Goal: Information Seeking & Learning: Learn about a topic

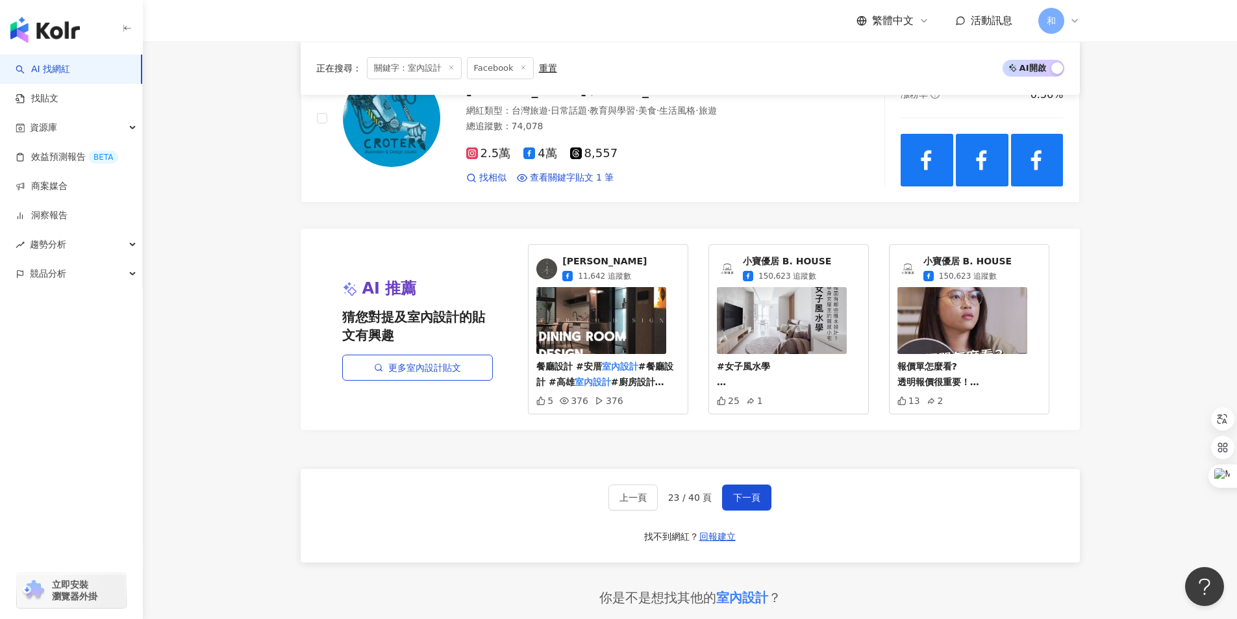
scroll to position [2273, 0]
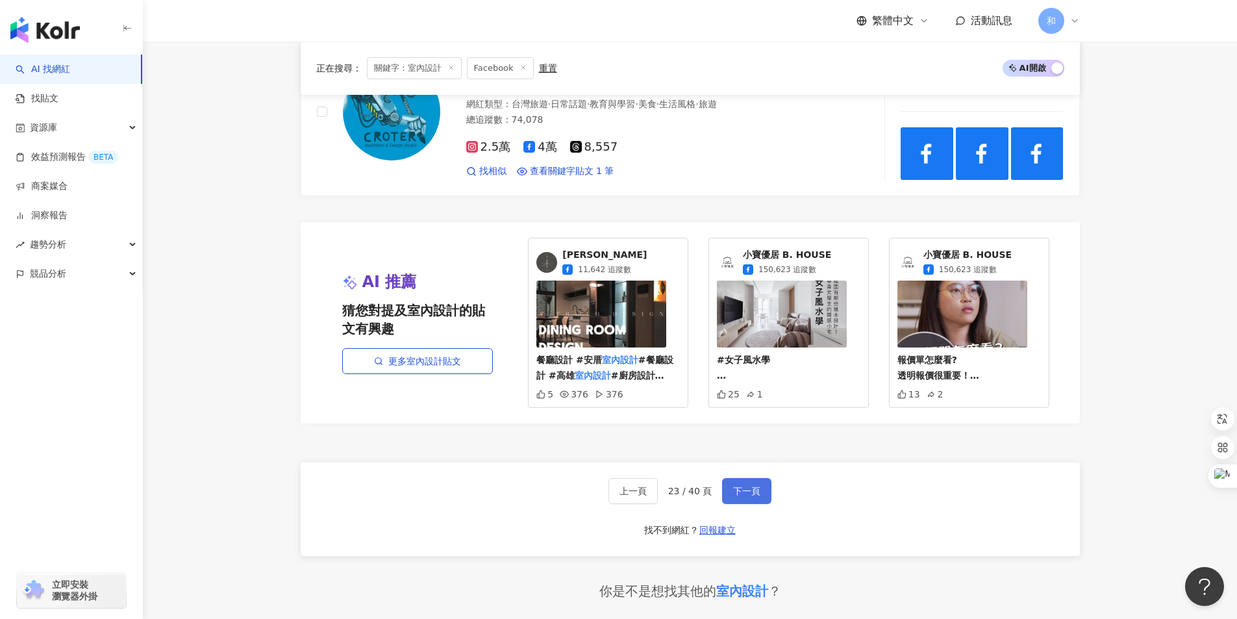
click at [751, 496] on span "下一頁" at bounding box center [746, 491] width 27 height 10
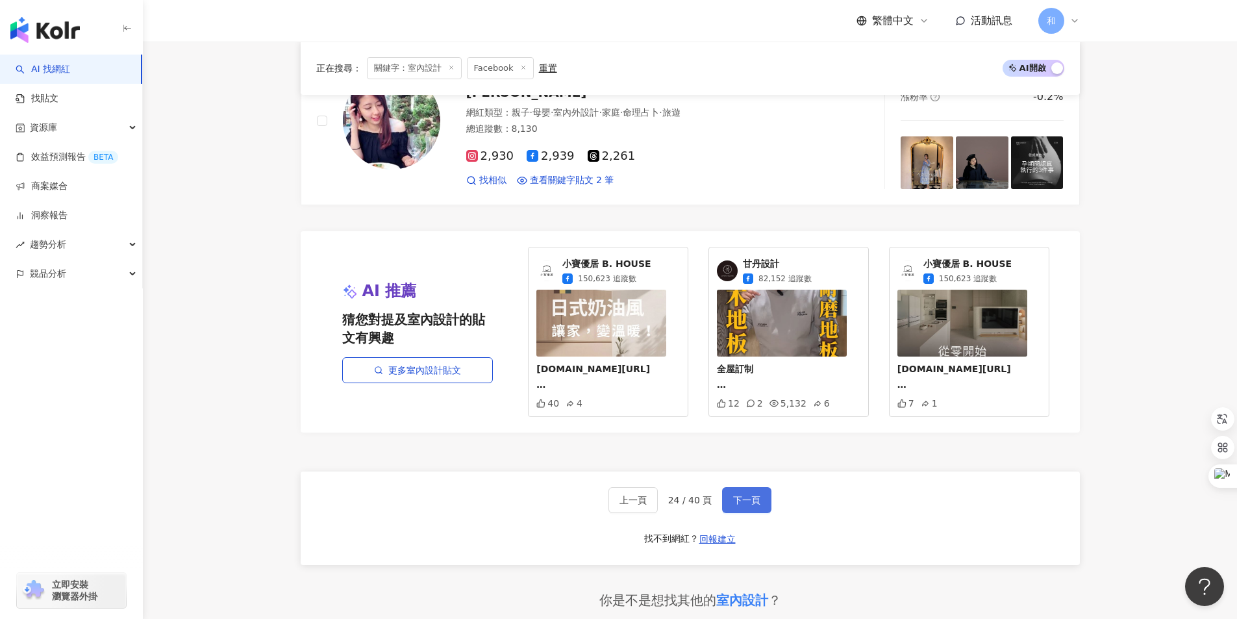
click at [747, 495] on span "下一頁" at bounding box center [746, 500] width 27 height 10
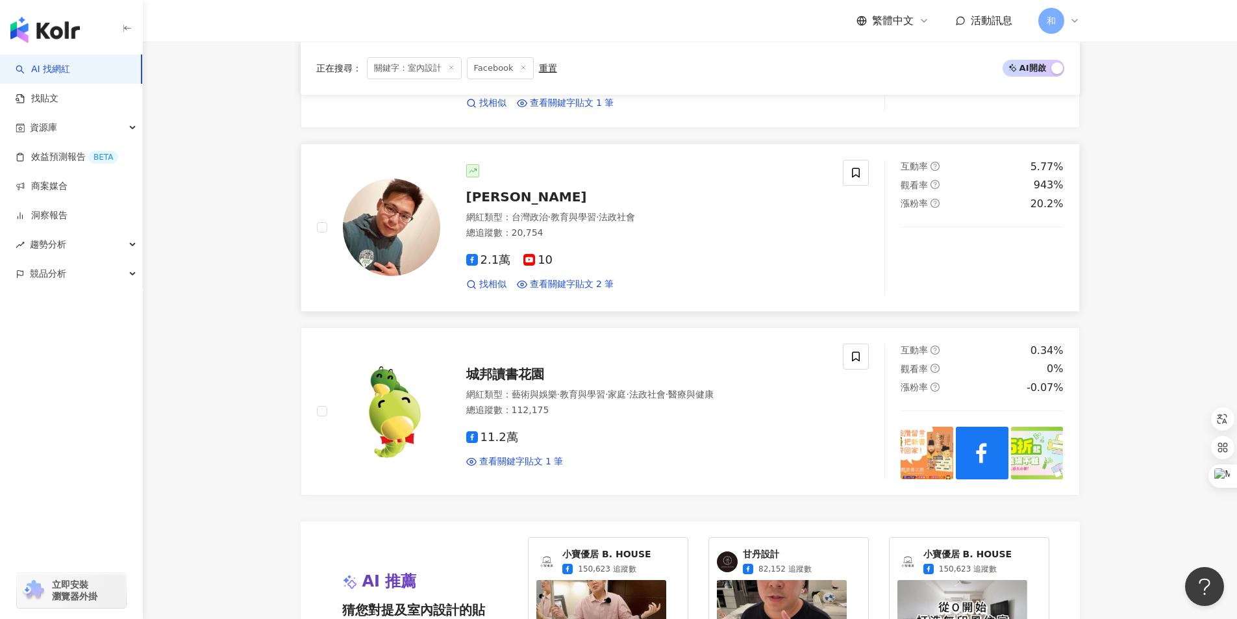
scroll to position [2189, 0]
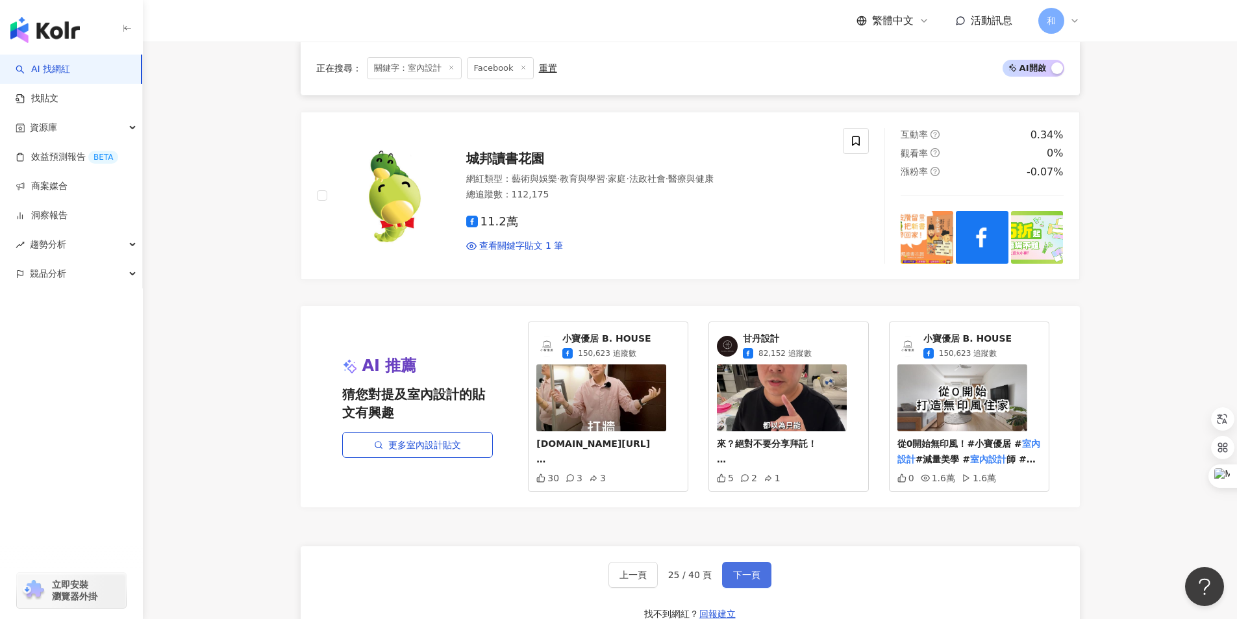
click at [754, 573] on span "下一頁" at bounding box center [746, 575] width 27 height 10
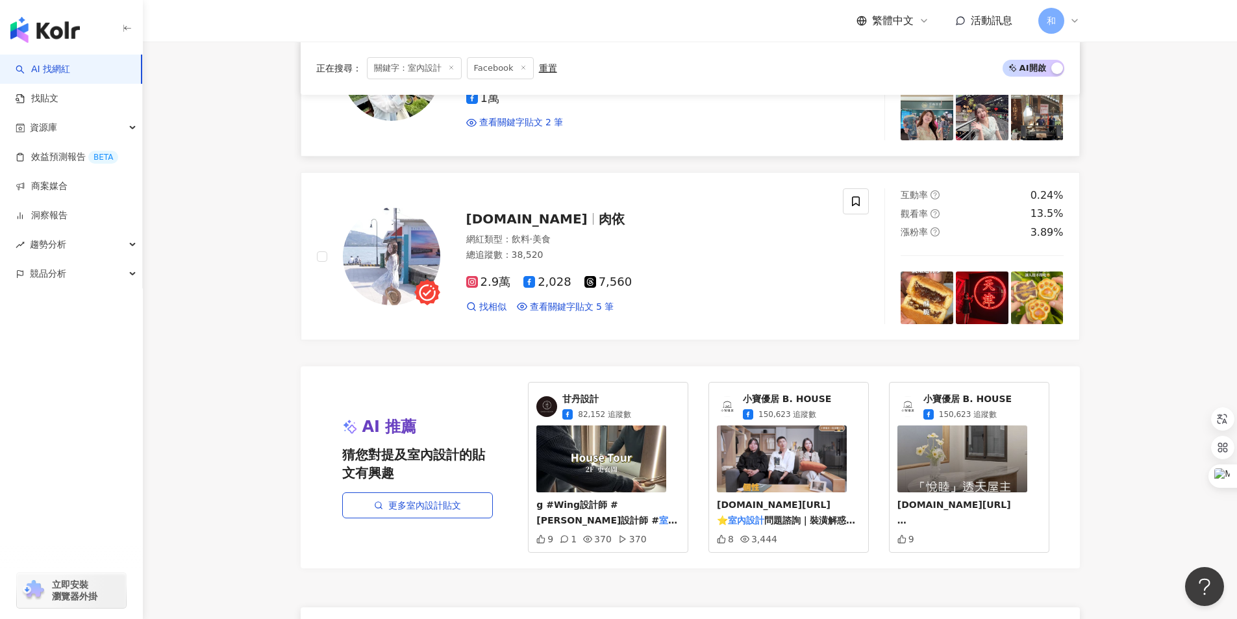
scroll to position [2468, 0]
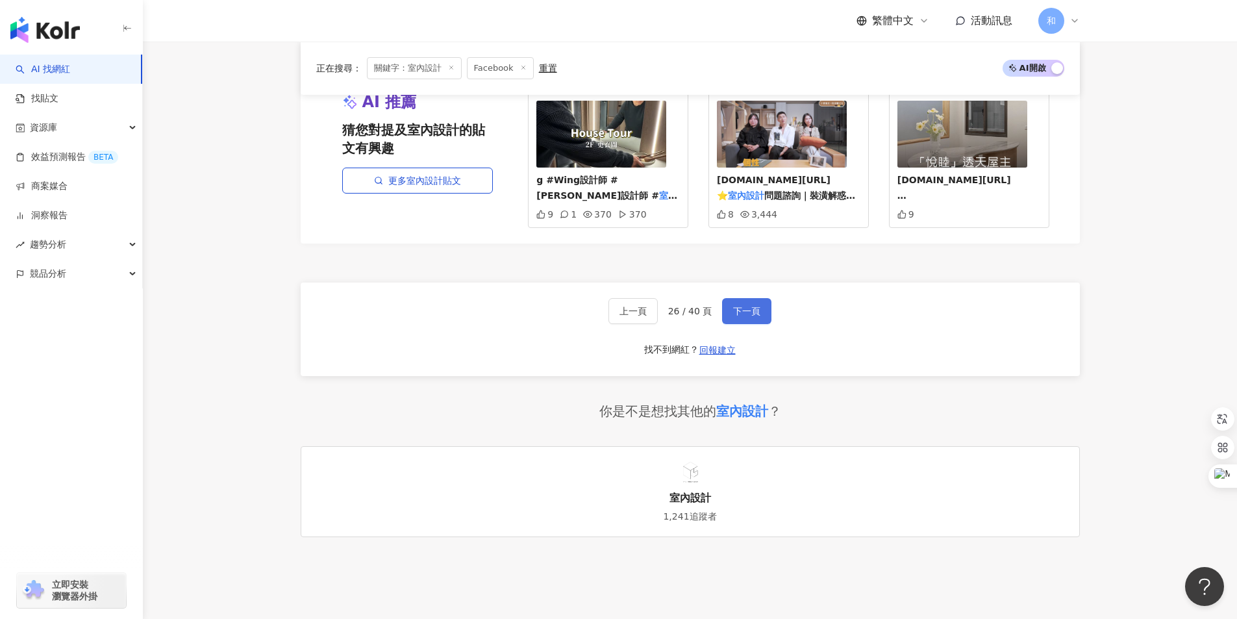
click at [748, 306] on span "下一頁" at bounding box center [746, 311] width 27 height 10
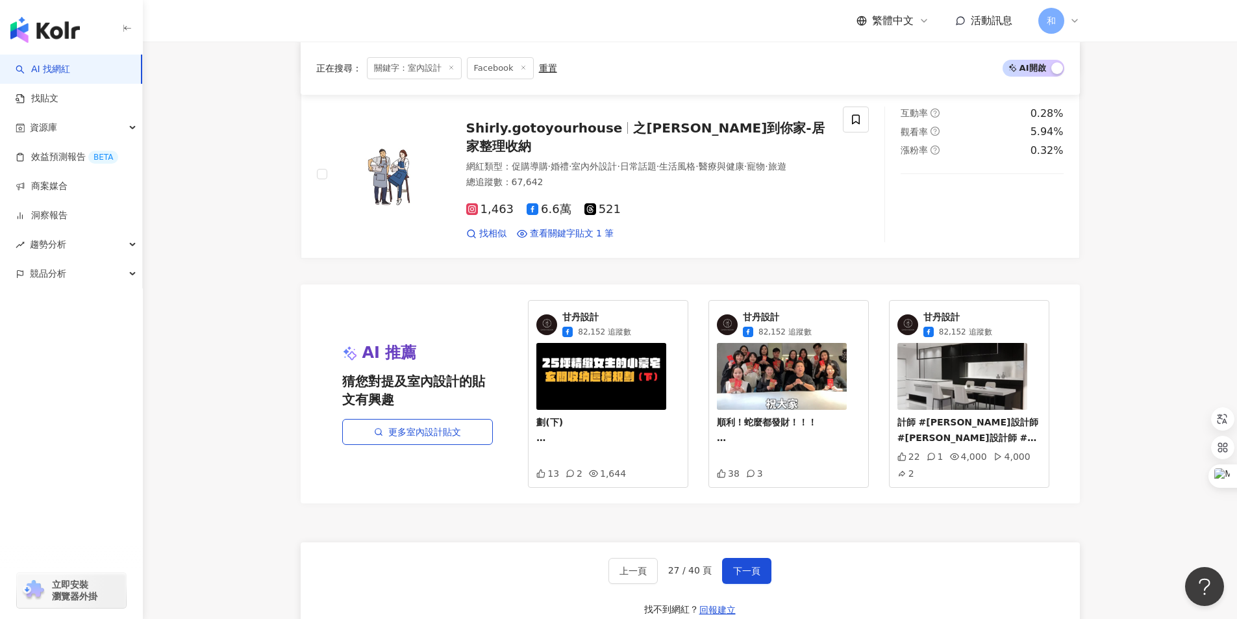
scroll to position [2338, 0]
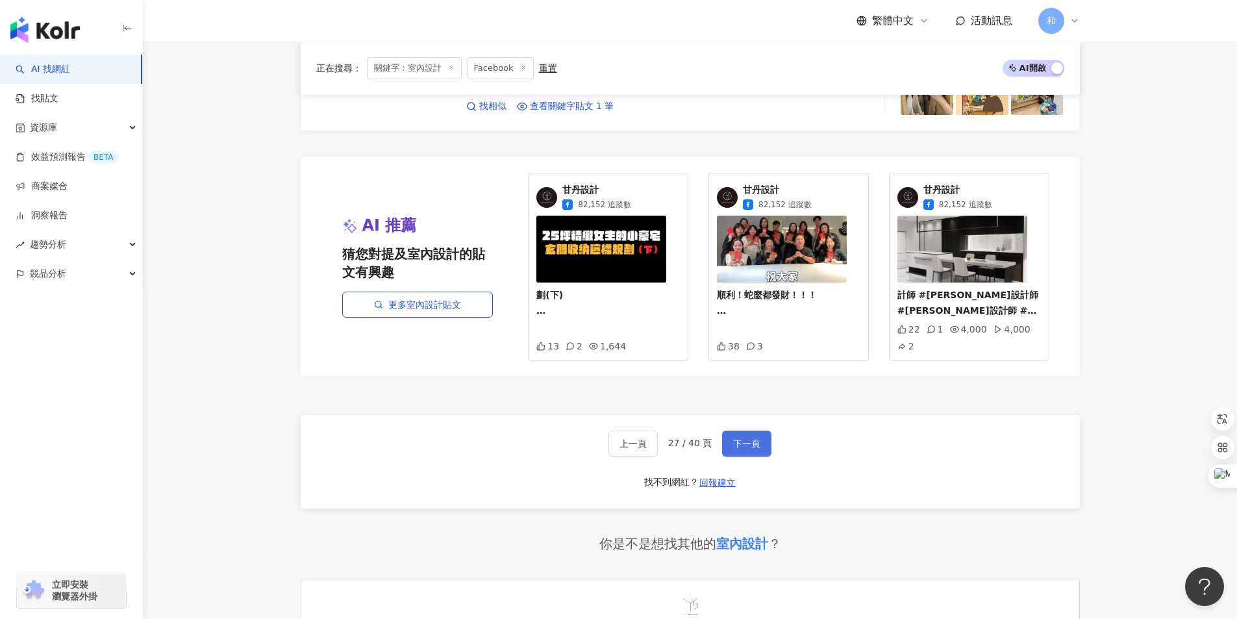
click at [744, 444] on span "下一頁" at bounding box center [746, 443] width 27 height 10
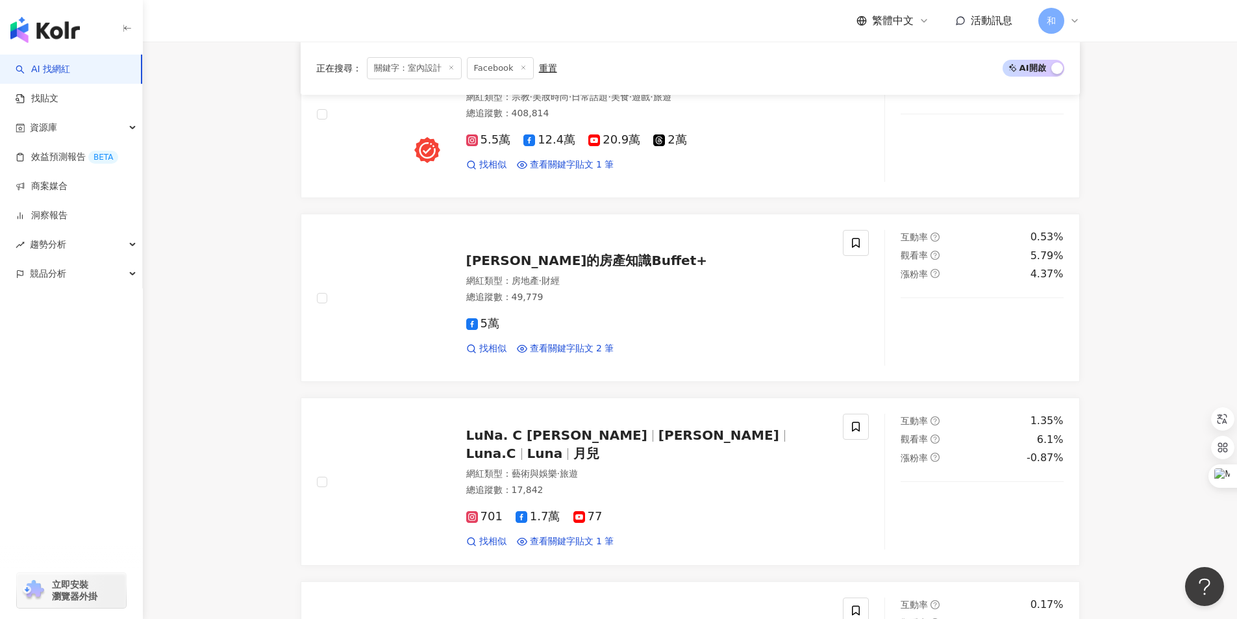
scroll to position [0, 0]
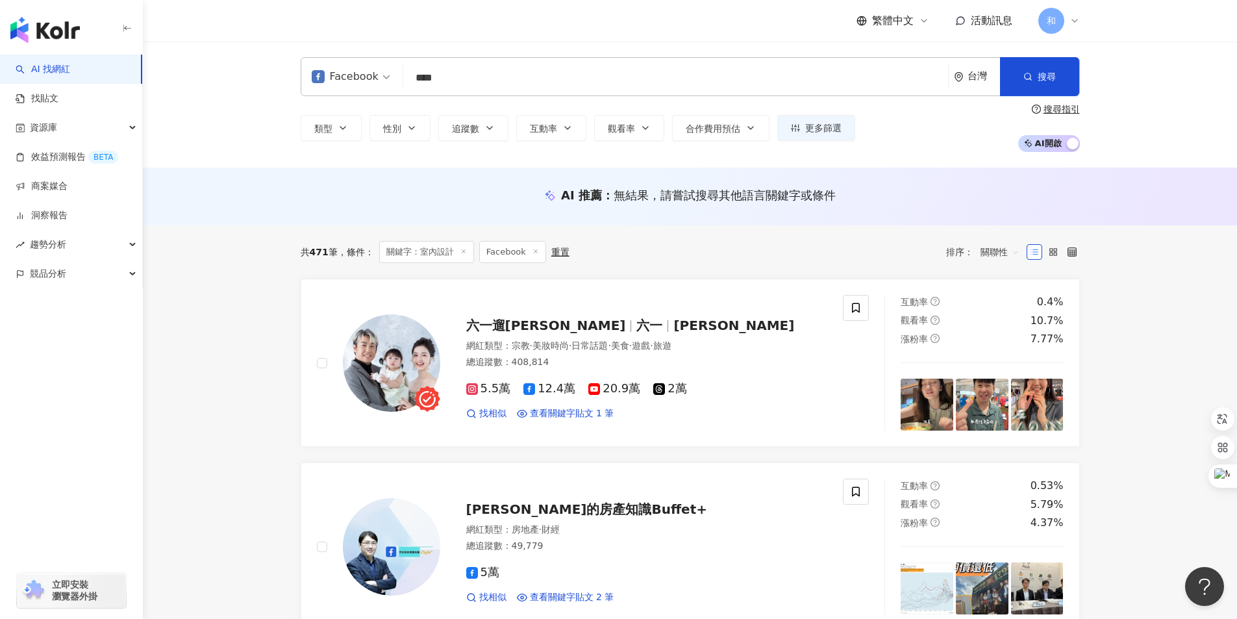
drag, startPoint x: 414, startPoint y: 75, endPoint x: 508, endPoint y: 73, distance: 94.8
click at [508, 73] on input "****" at bounding box center [675, 78] width 534 height 25
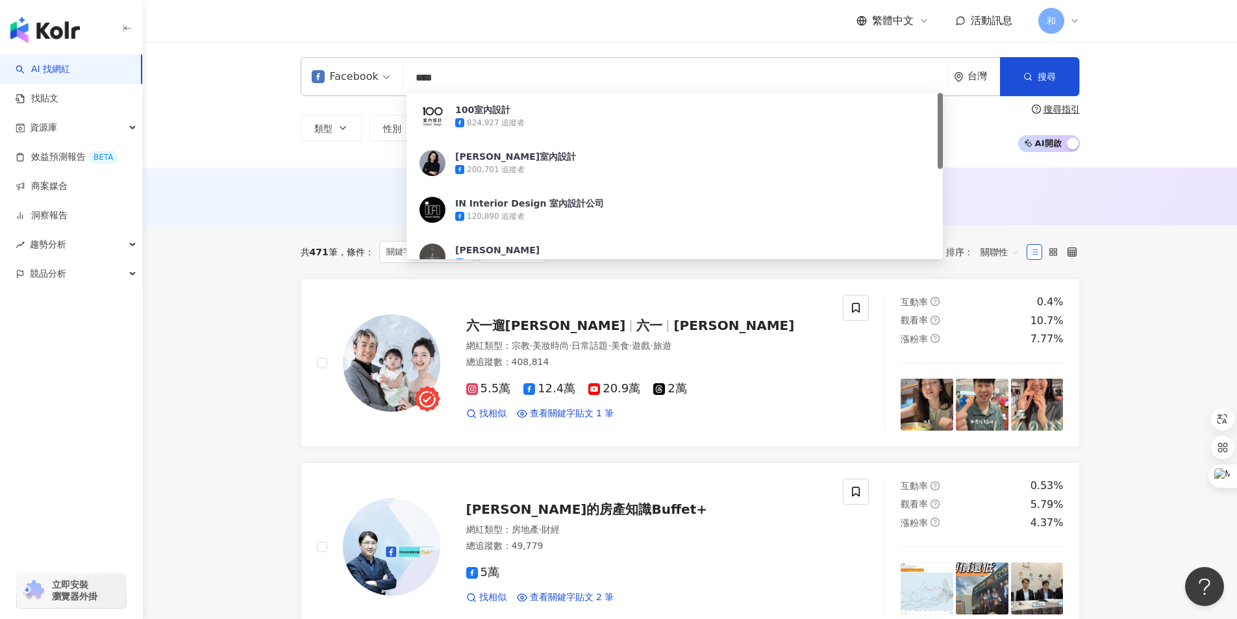
paste input "**"
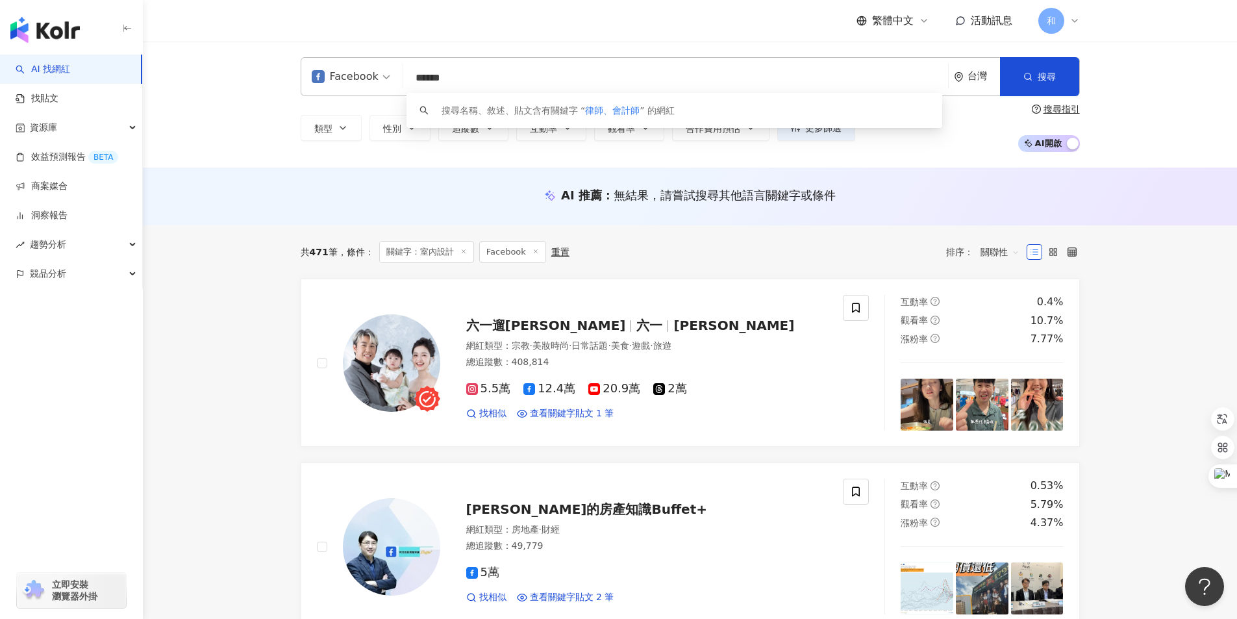
drag, startPoint x: 436, startPoint y: 76, endPoint x: 519, endPoint y: 74, distance: 82.5
click at [519, 74] on input "******" at bounding box center [675, 78] width 534 height 25
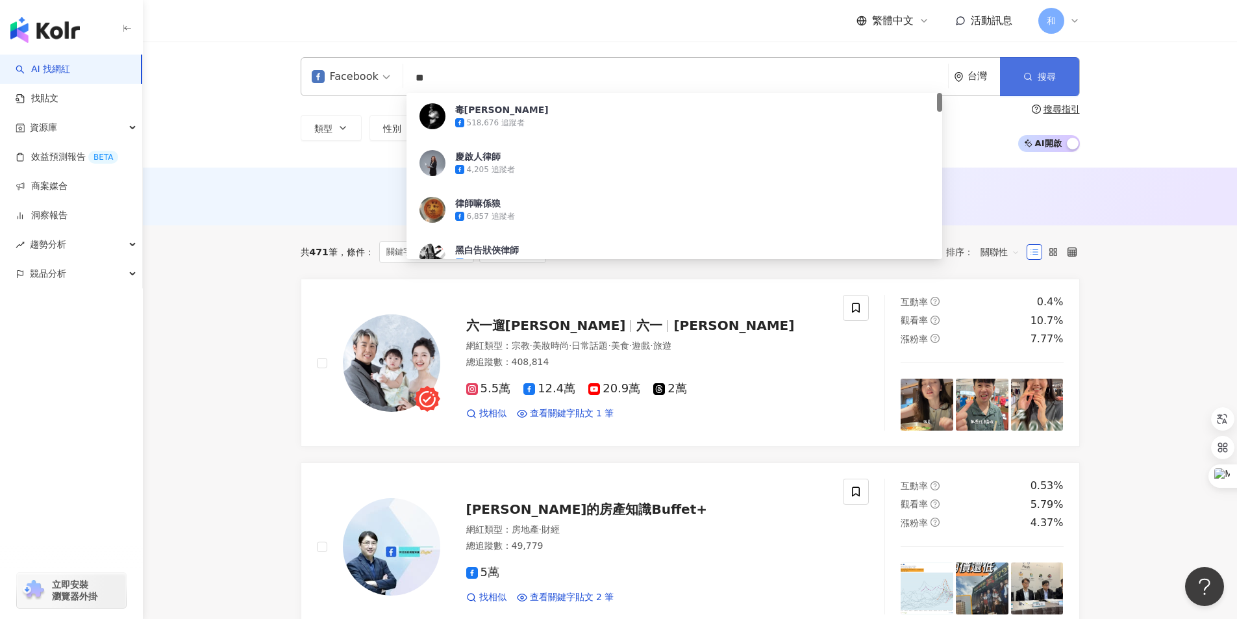
type input "**"
click at [1038, 80] on span "搜尋" at bounding box center [1047, 76] width 18 height 10
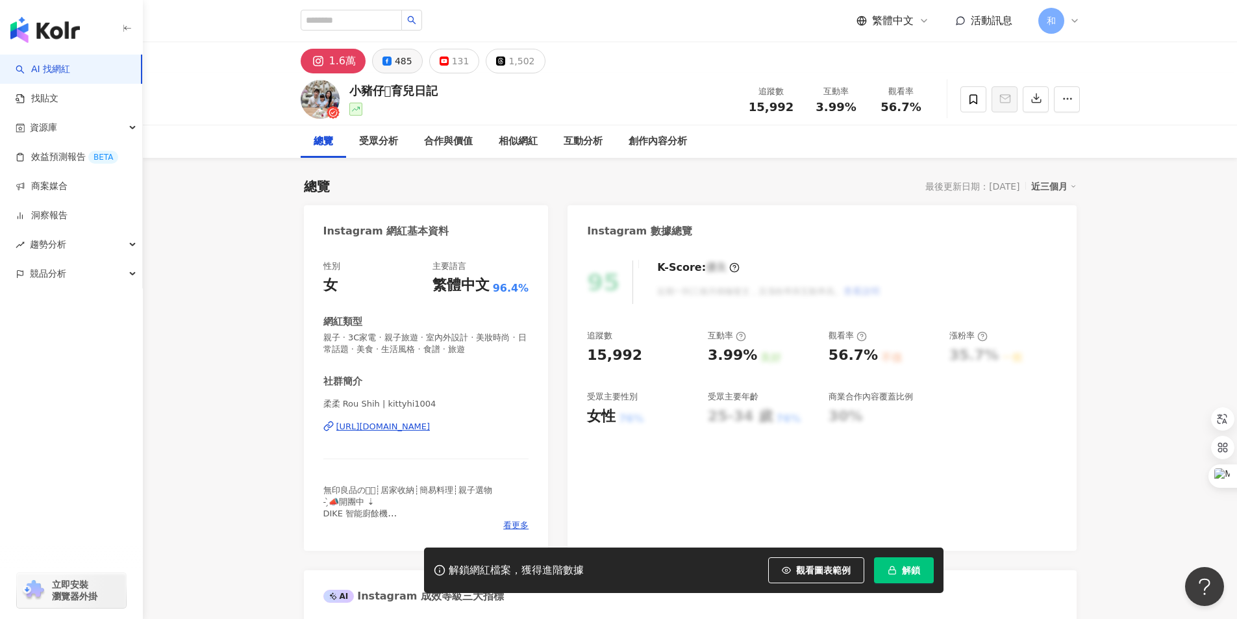
click at [395, 58] on div "485" at bounding box center [404, 61] width 18 height 18
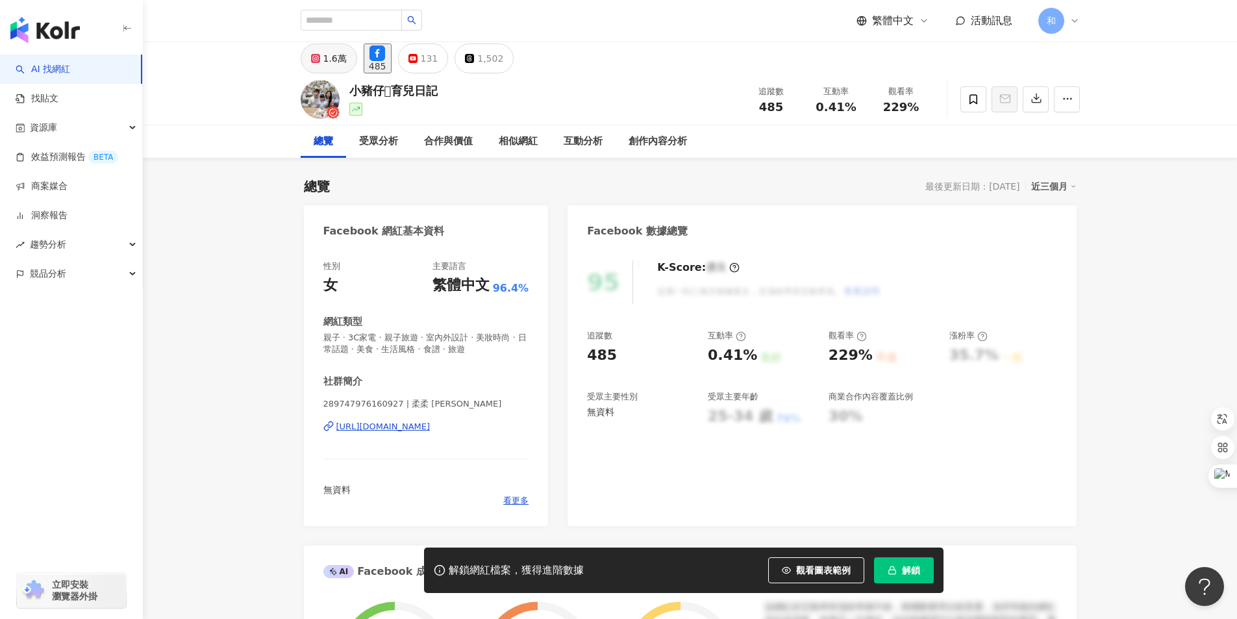
click at [331, 60] on div "1.6萬" at bounding box center [334, 58] width 23 height 18
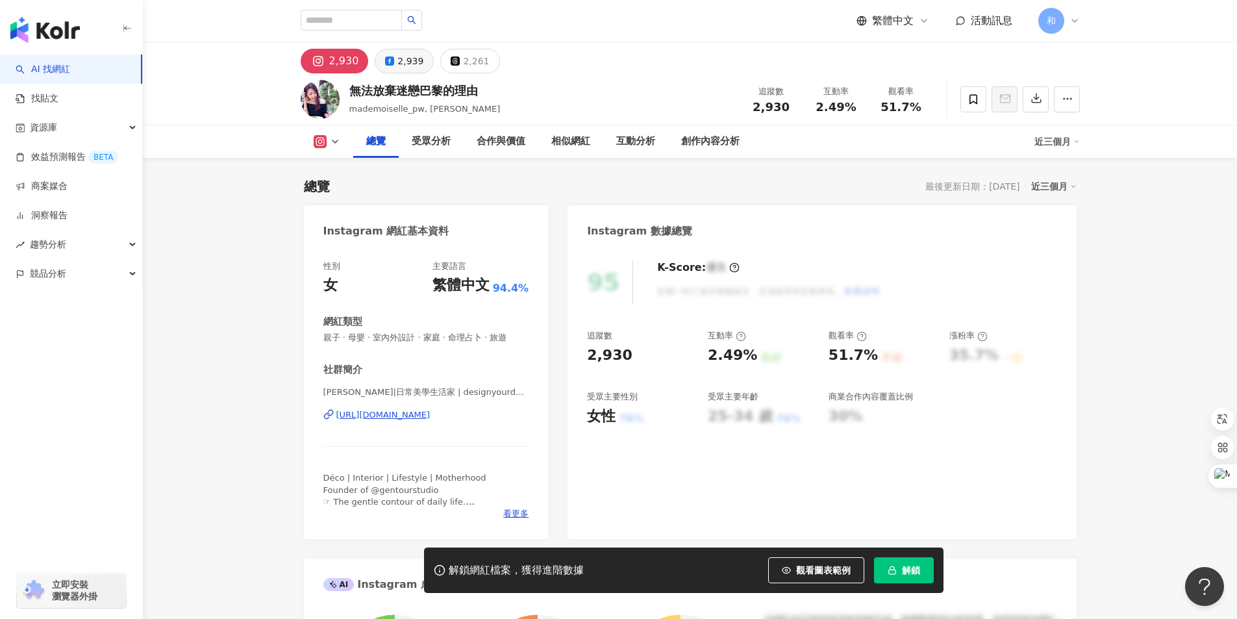
click at [401, 57] on div "2,939" at bounding box center [410, 61] width 26 height 18
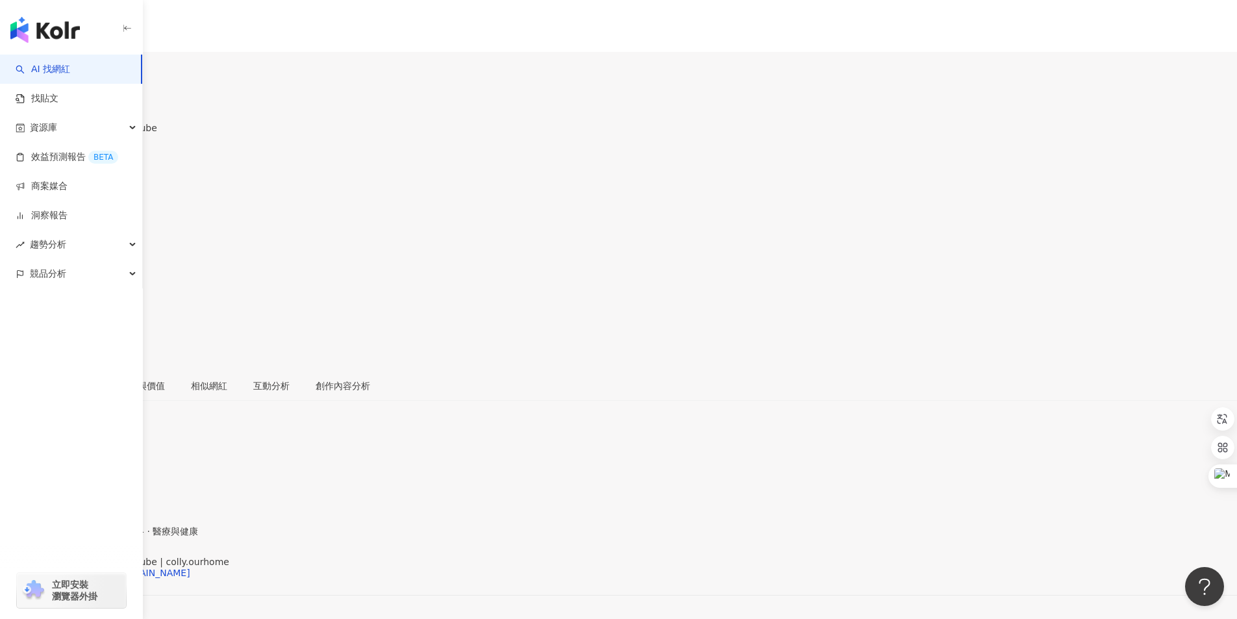
click at [65, 71] on div "8,714" at bounding box center [52, 76] width 26 height 10
click at [99, 71] on div "1.3萬" at bounding box center [86, 76] width 23 height 10
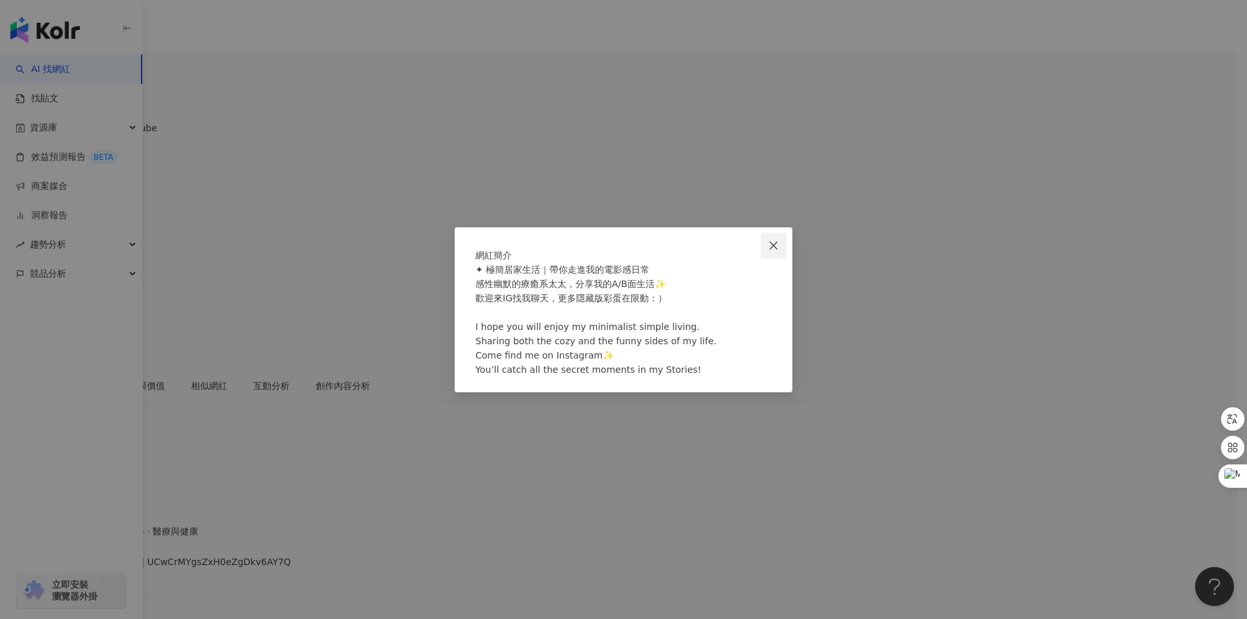
click at [777, 240] on icon "close" at bounding box center [773, 245] width 10 height 10
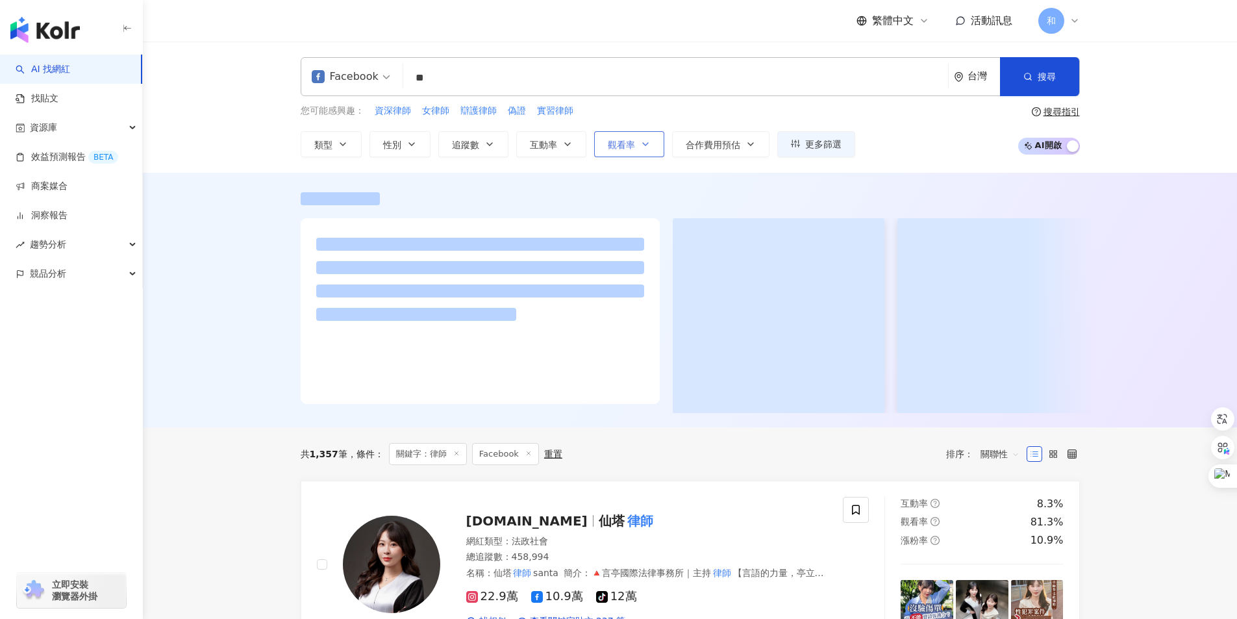
click at [655, 145] on button "觀看率" at bounding box center [629, 144] width 70 height 26
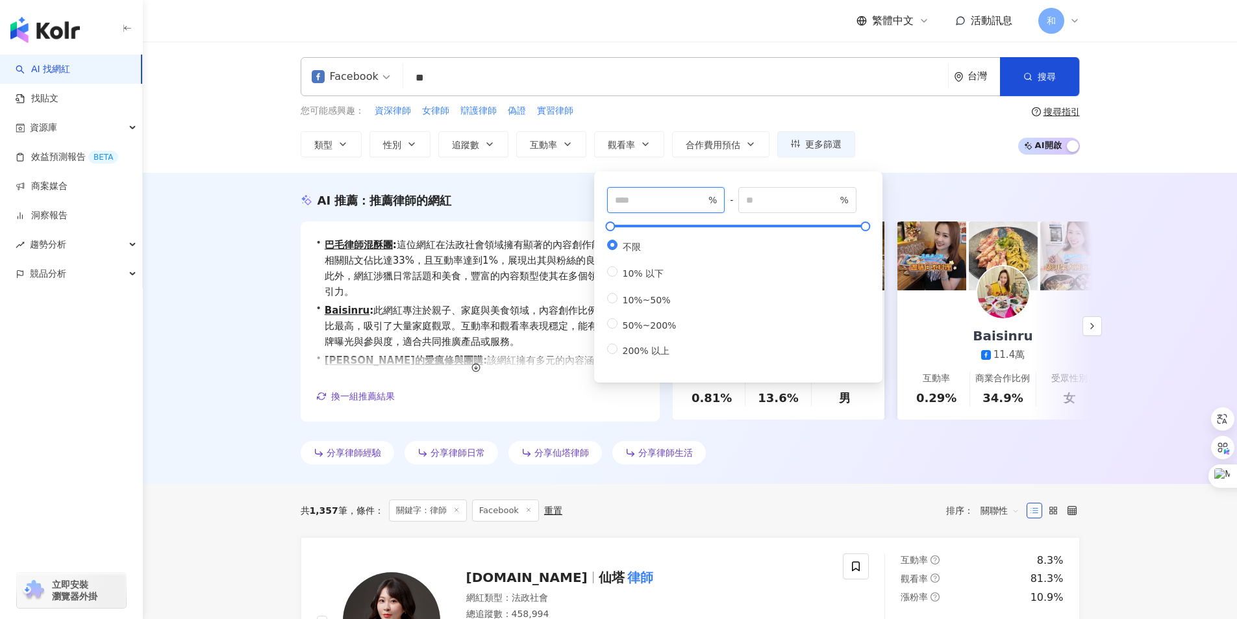
click at [681, 201] on input "number" at bounding box center [660, 200] width 91 height 14
type input "**"
click at [777, 199] on input "number" at bounding box center [791, 200] width 91 height 14
type input "****"
click at [910, 149] on div "您可能感興趣： 資深律師 女律師 辯護律師 偽證 實習律師 類型 性別 追蹤數 互動率 觀看率 合作費用預估 更多篩選 ** % - **** % 不限 10…" at bounding box center [690, 130] width 779 height 53
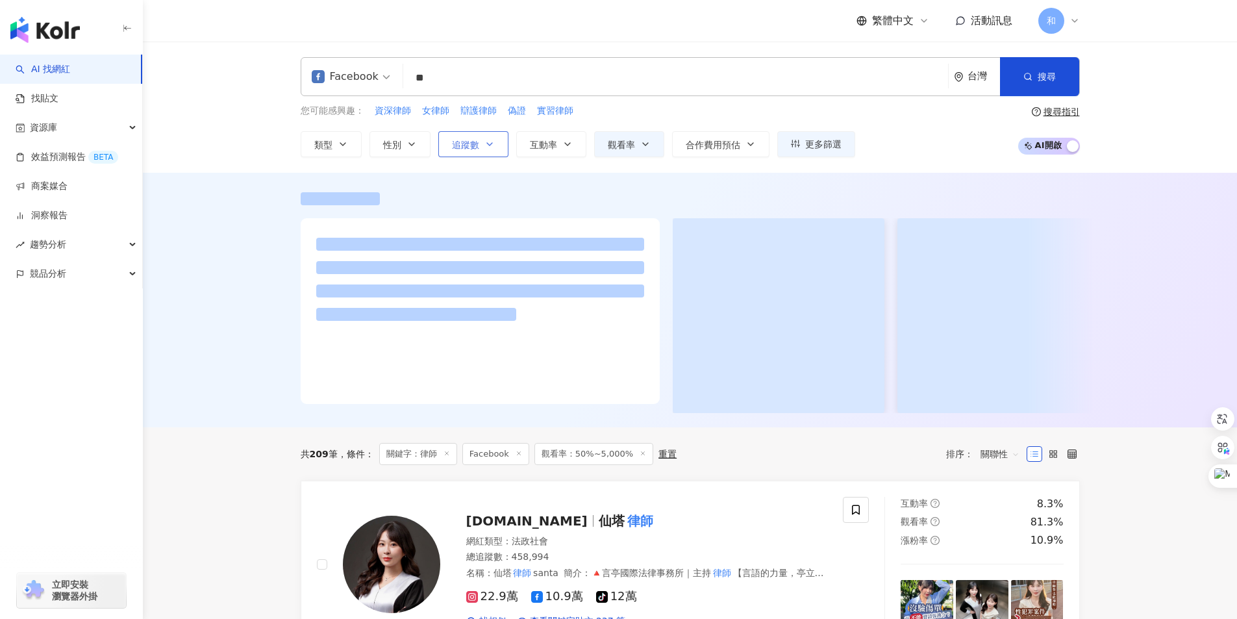
click at [494, 145] on icon "button" at bounding box center [489, 144] width 10 height 10
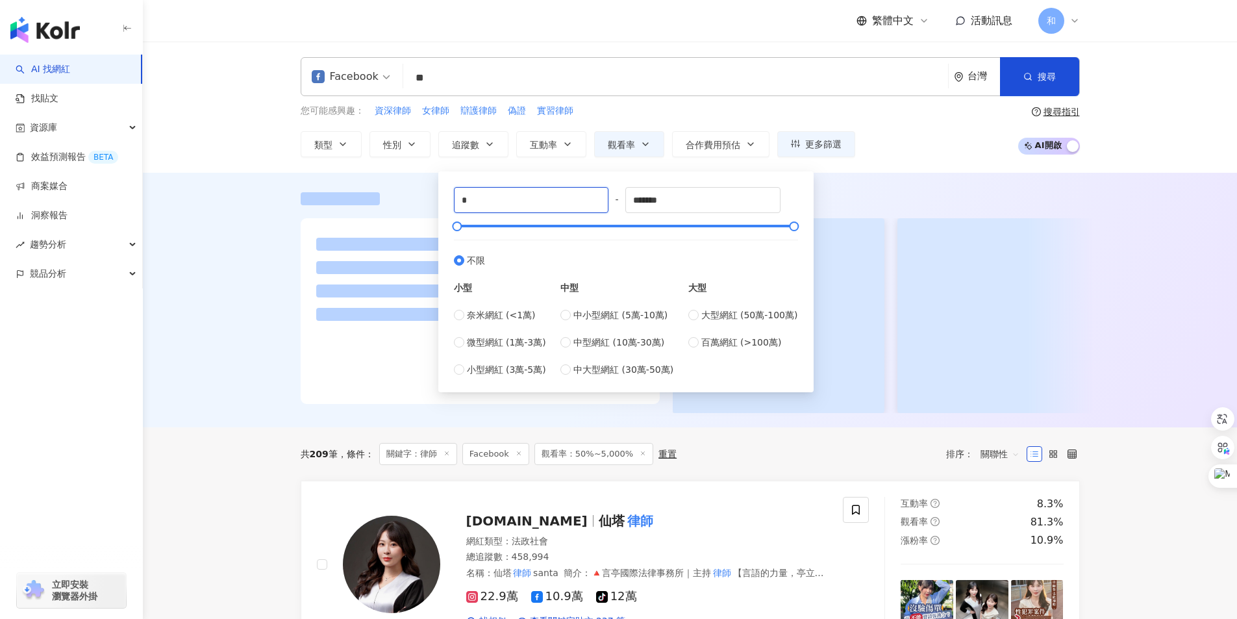
drag, startPoint x: 498, startPoint y: 198, endPoint x: 408, endPoint y: 209, distance: 90.9
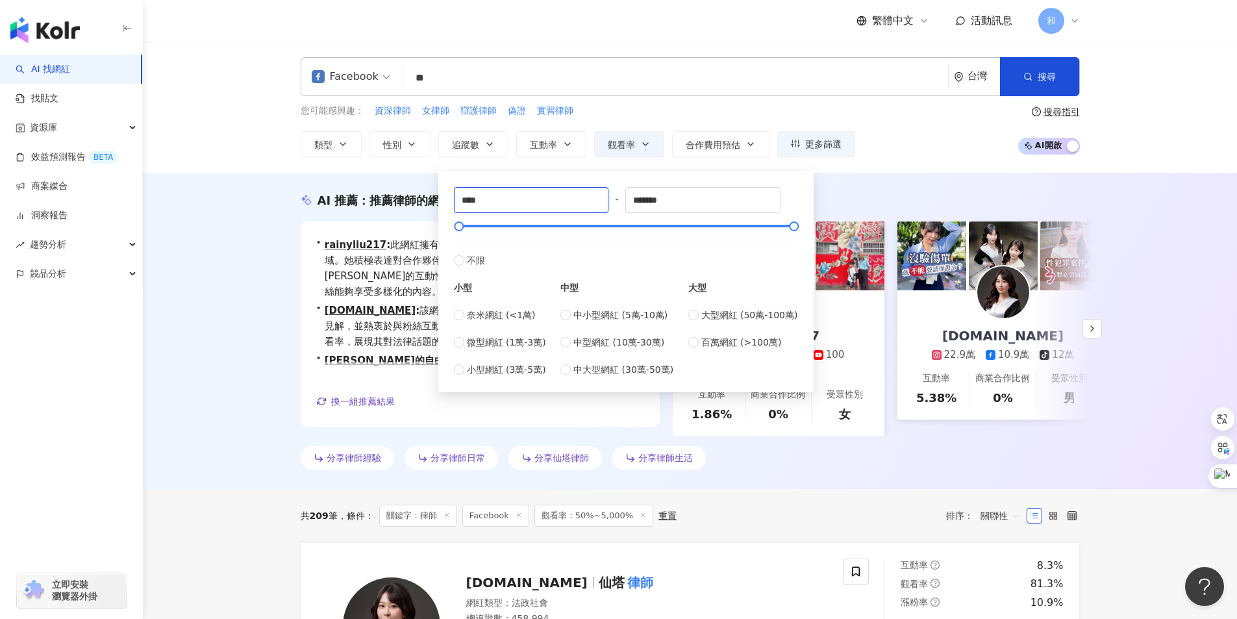
type input "****"
click at [962, 127] on div "您可能感興趣： 資深律師 女律師 辯護律師 偽證 實習律師 類型 性別 追蹤數 互動率 觀看率 合作費用預估 更多篩選 ** % - **** % 不限 10…" at bounding box center [690, 130] width 779 height 53
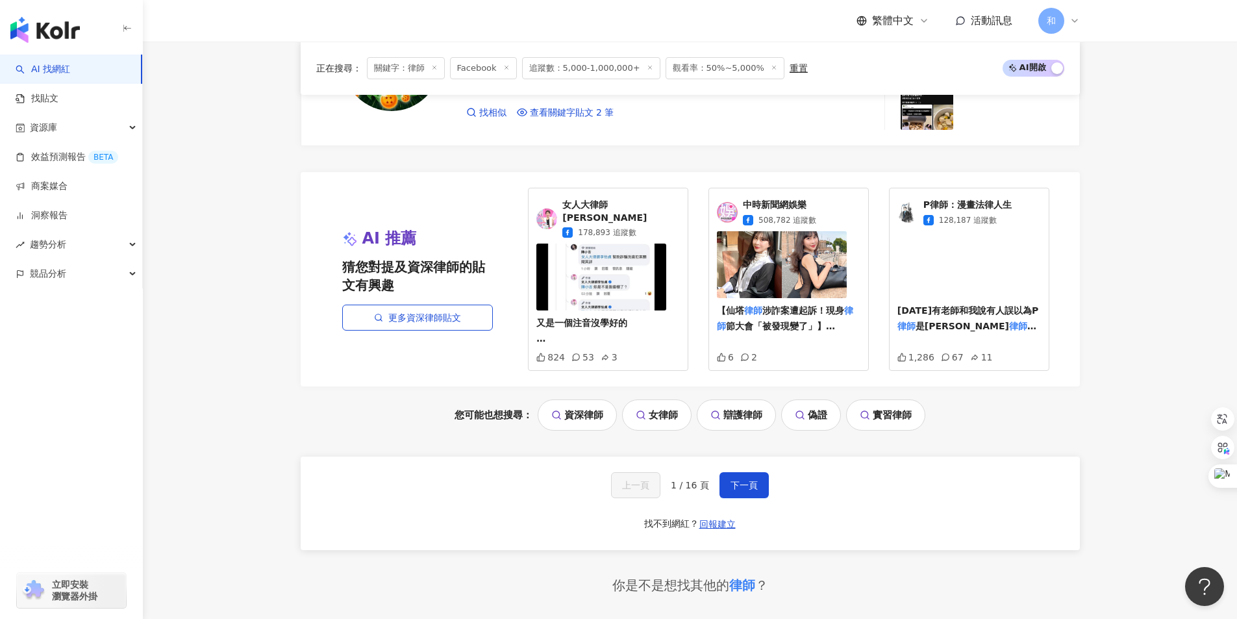
scroll to position [2468, 0]
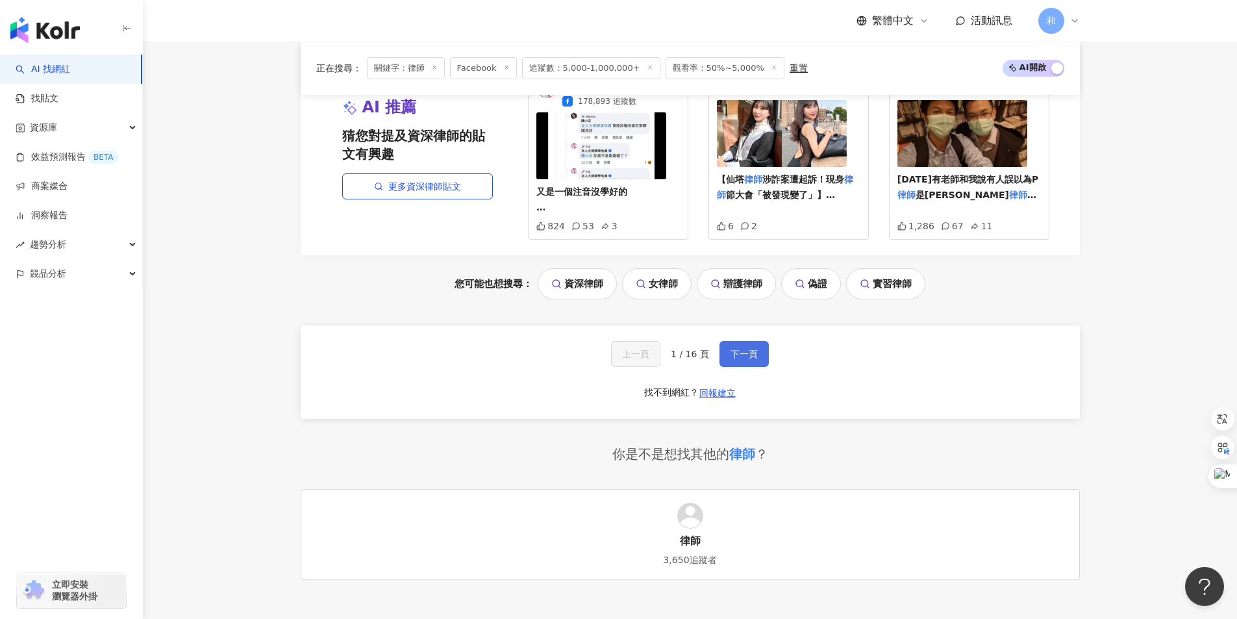
click at [750, 349] on span "下一頁" at bounding box center [744, 354] width 27 height 10
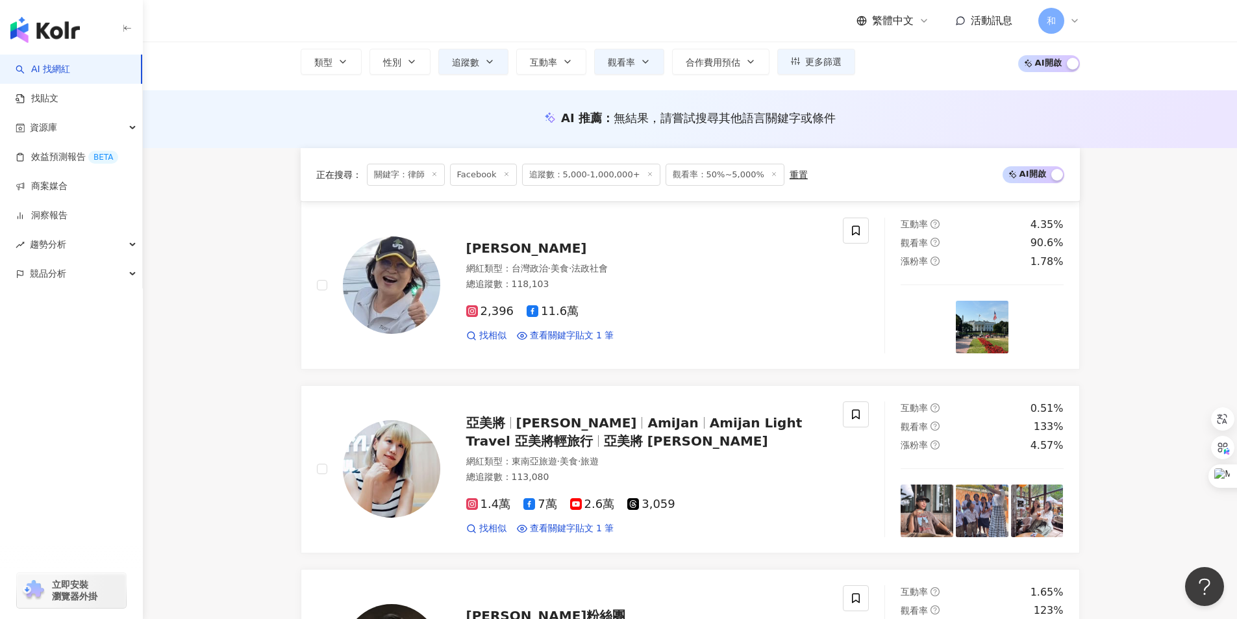
scroll to position [0, 0]
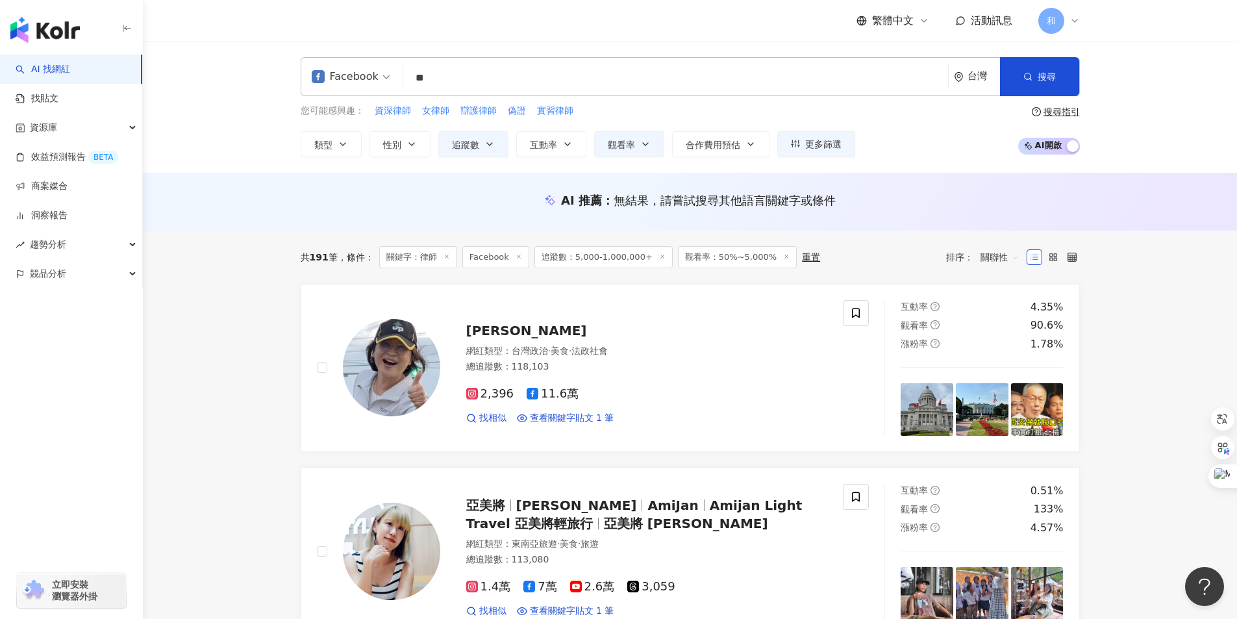
drag, startPoint x: 462, startPoint y: 80, endPoint x: 296, endPoint y: 109, distance: 168.8
click at [300, 105] on div "Facebook ** 台灣 搜尋 9a5bf1dd-85b9-4f78-8c0b-63053d6b42e7 毒蕭律師 518,676 追蹤者 慶啟人律師 4…" at bounding box center [690, 107] width 831 height 100
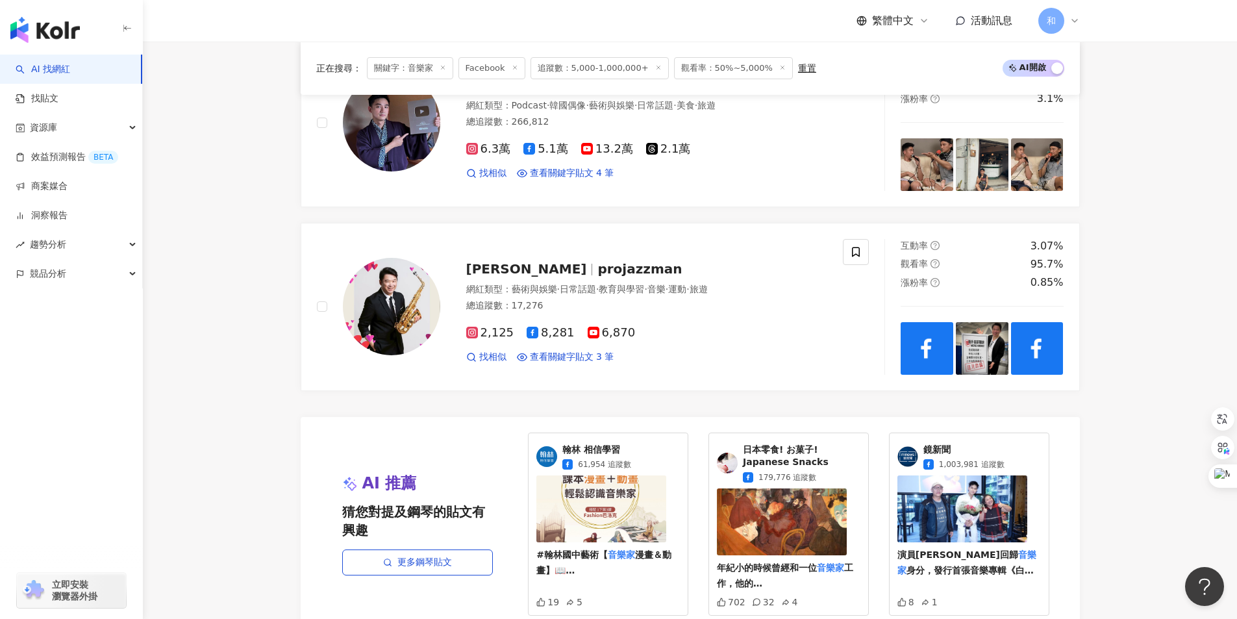
scroll to position [2605, 0]
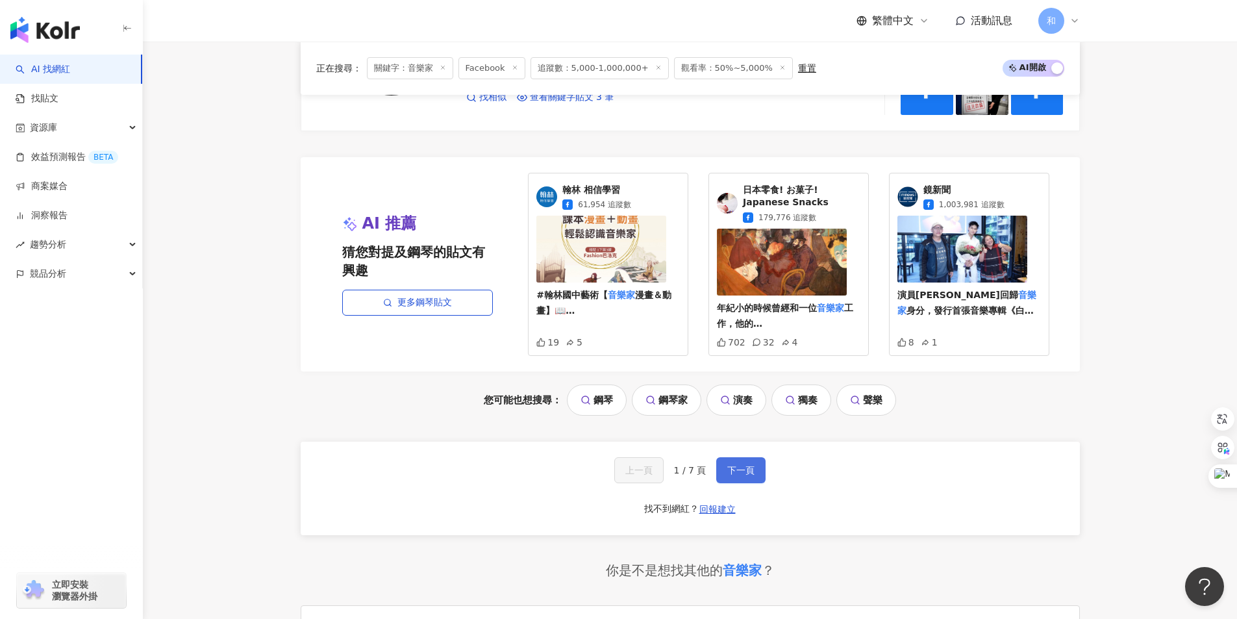
click at [754, 471] on button "下一頁" at bounding box center [740, 470] width 49 height 26
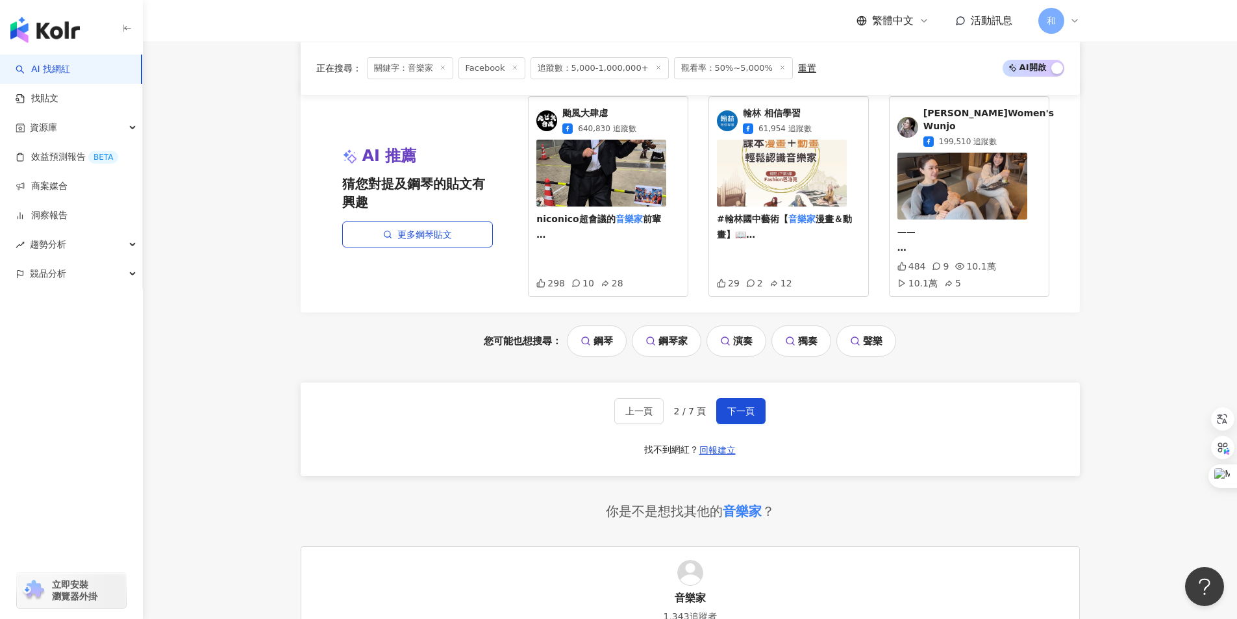
scroll to position [2792, 0]
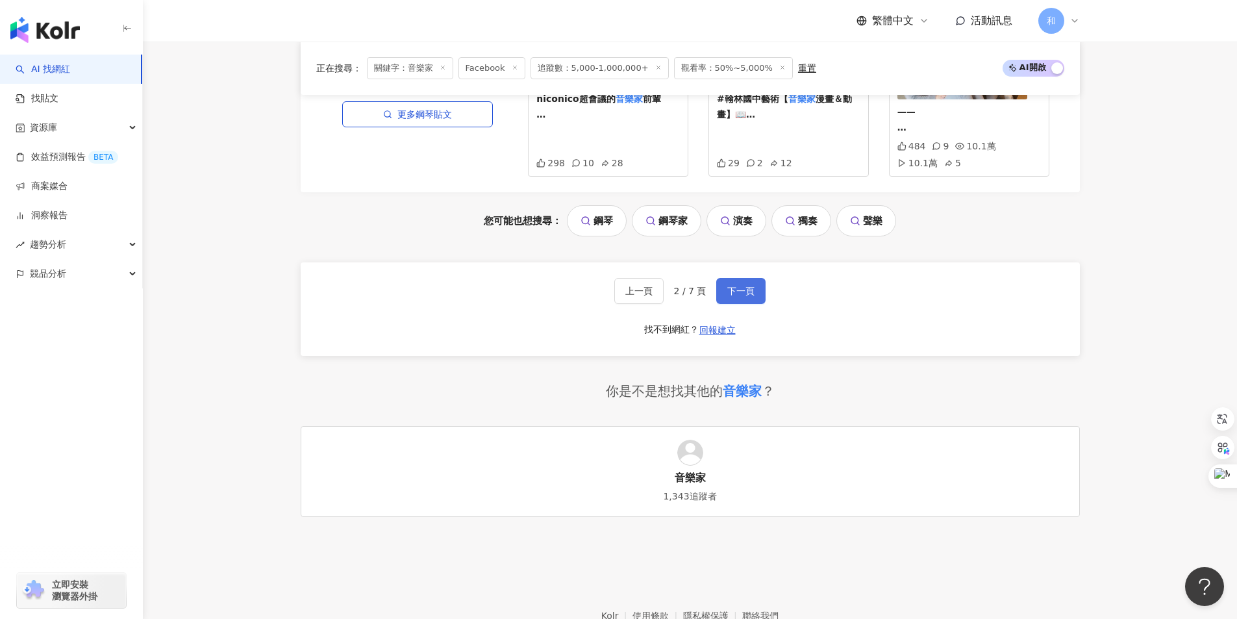
click at [747, 286] on span "下一頁" at bounding box center [740, 291] width 27 height 10
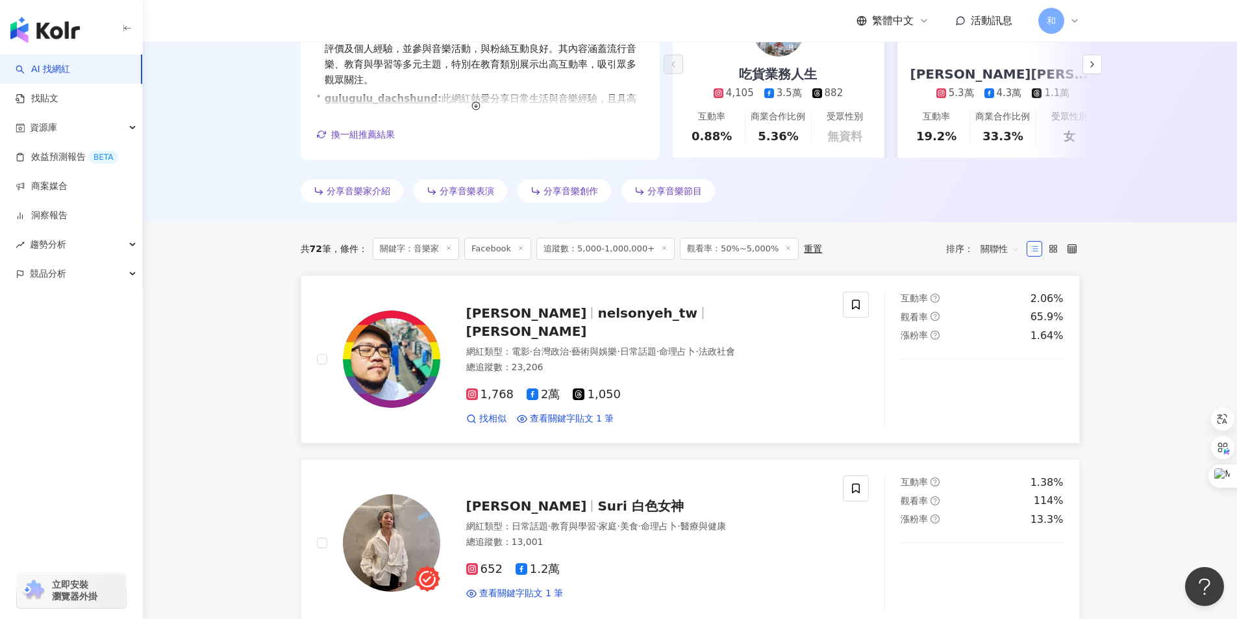
scroll to position [336, 0]
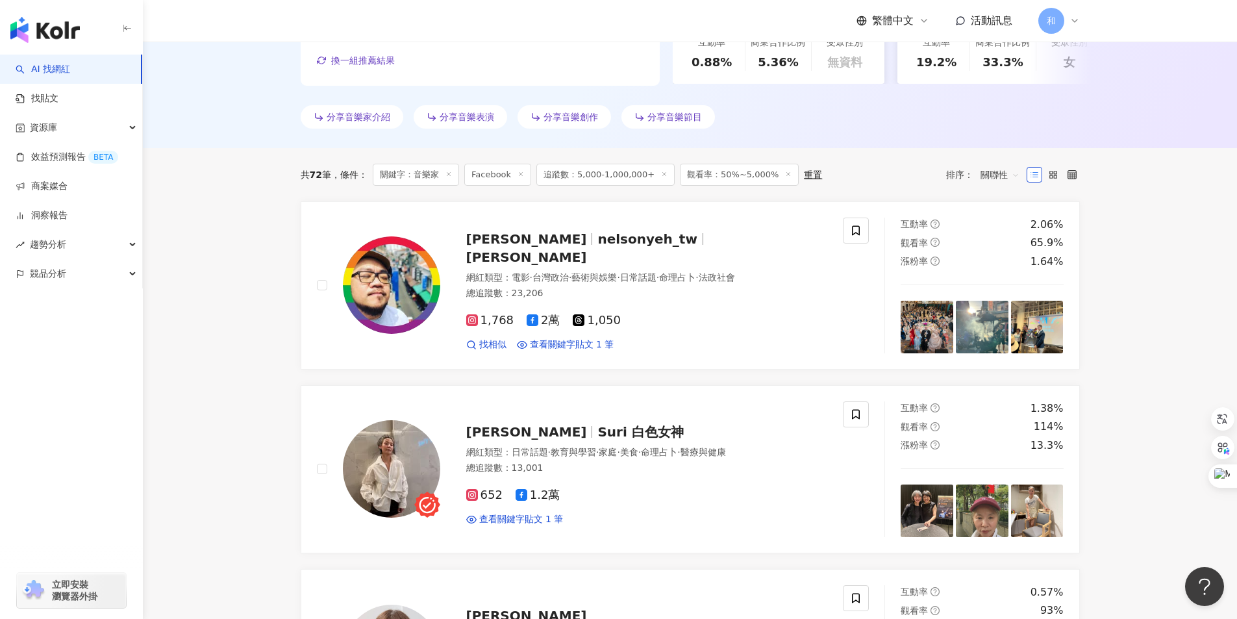
drag, startPoint x: 1153, startPoint y: 234, endPoint x: 1129, endPoint y: 222, distance: 26.7
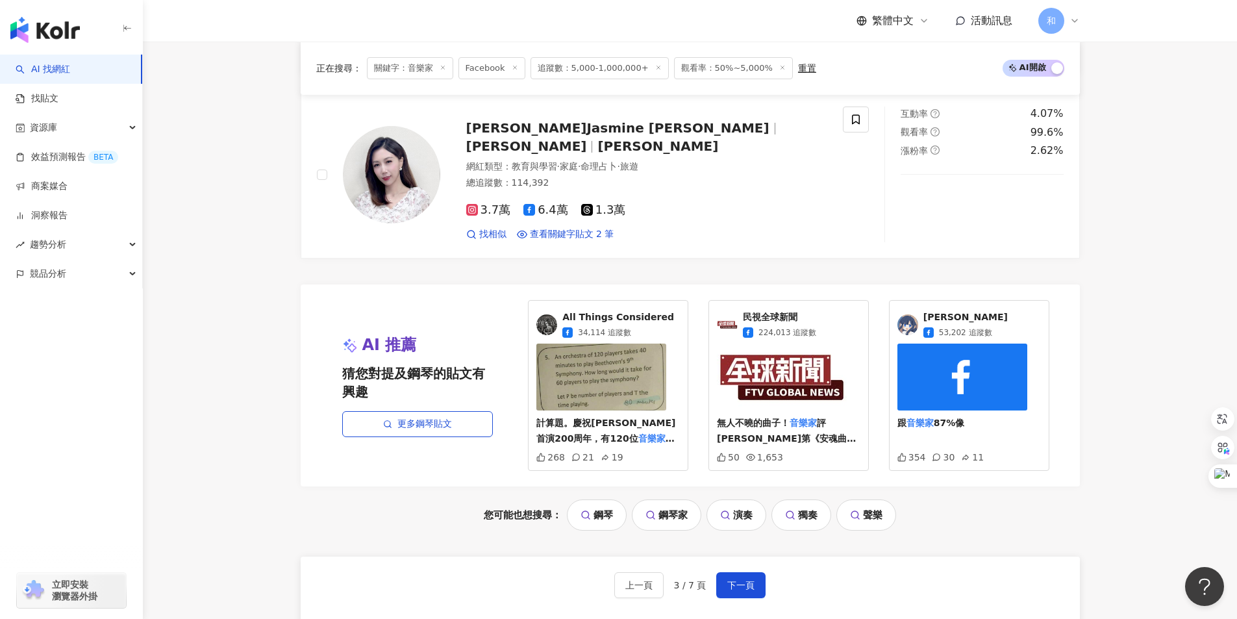
scroll to position [2609, 0]
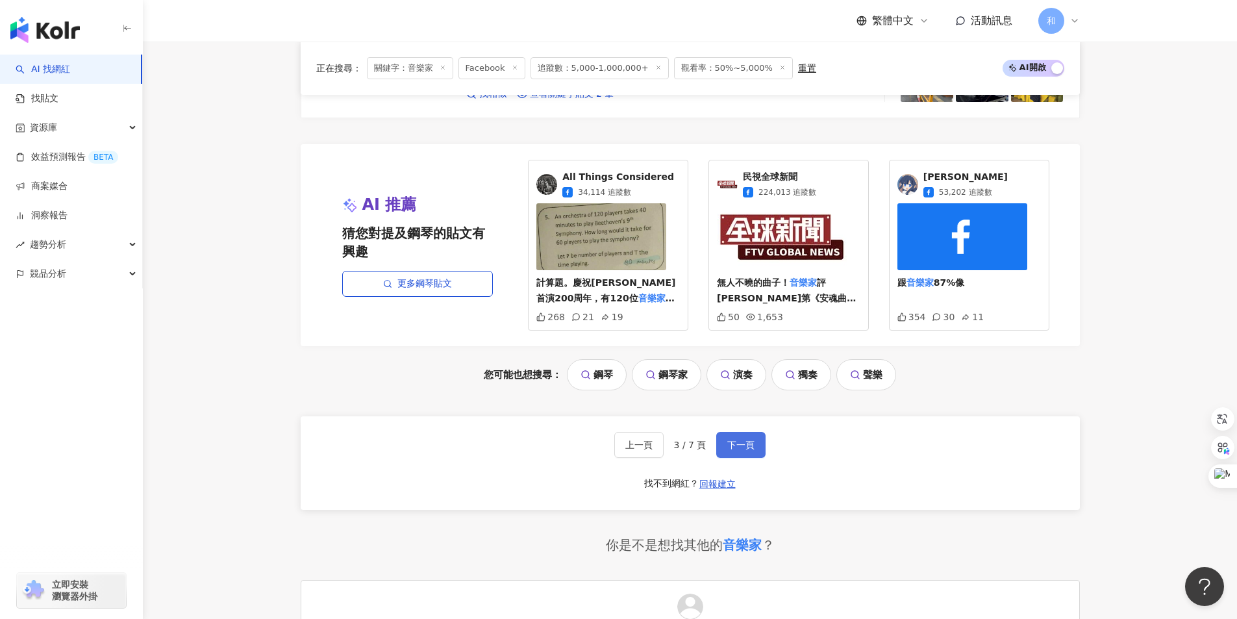
click at [740, 451] on button "下一頁" at bounding box center [740, 445] width 49 height 26
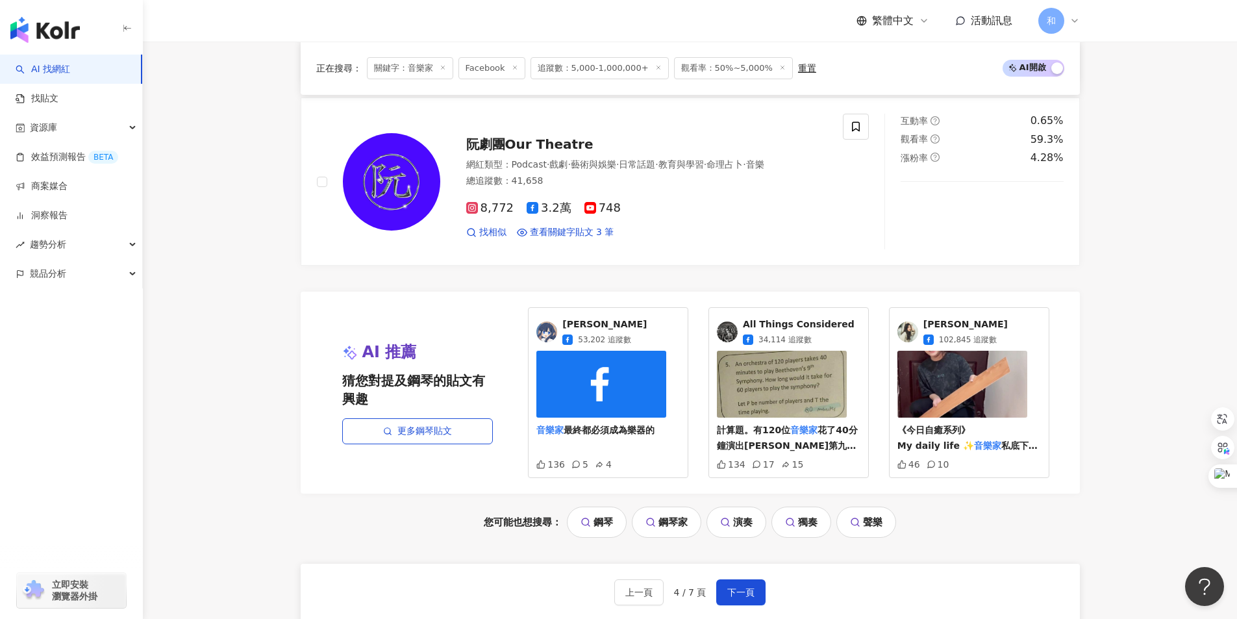
scroll to position [2663, 0]
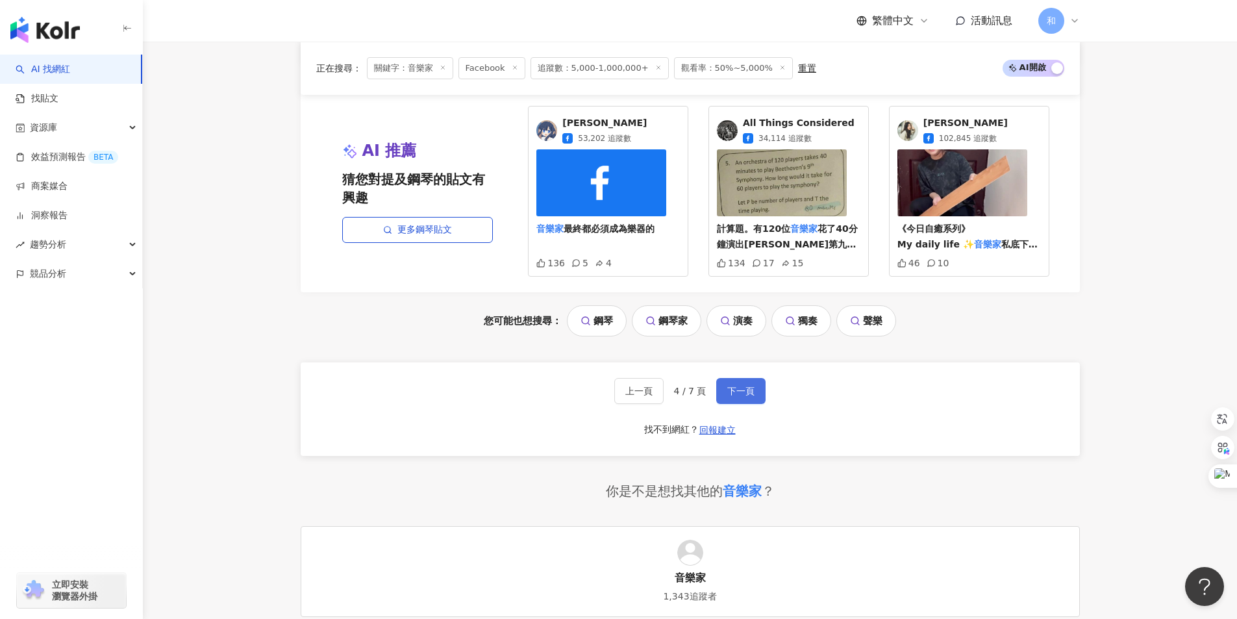
drag, startPoint x: 737, startPoint y: 397, endPoint x: 729, endPoint y: 381, distance: 18.0
click at [739, 397] on button "下一頁" at bounding box center [740, 391] width 49 height 26
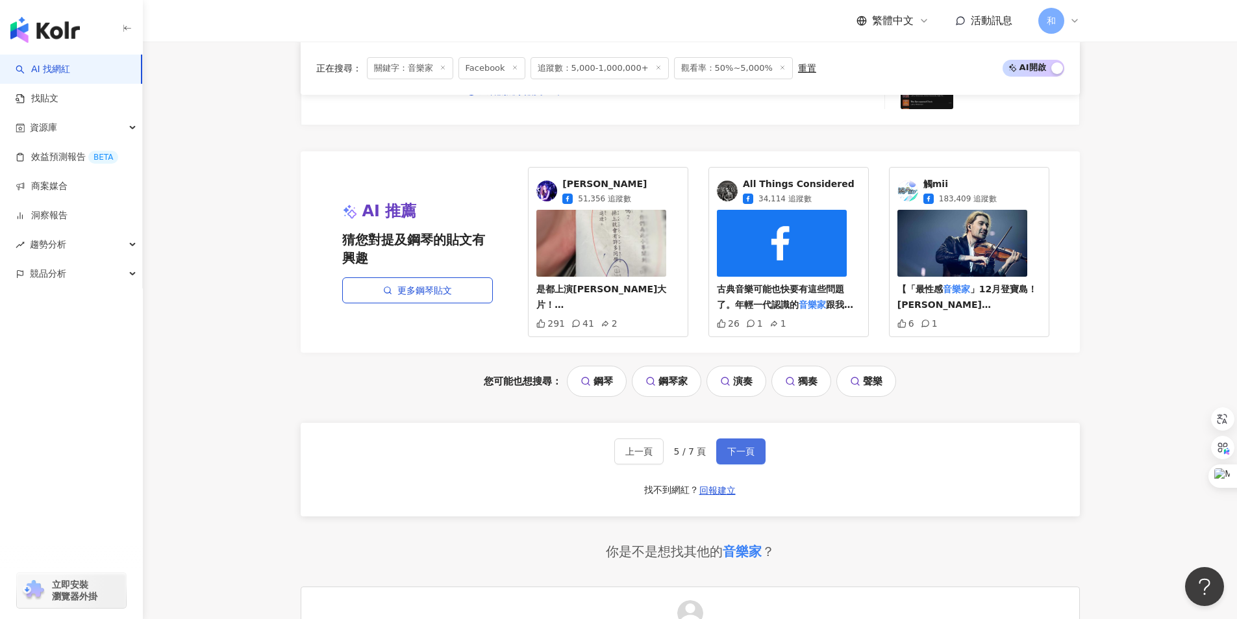
scroll to position [2727, 0]
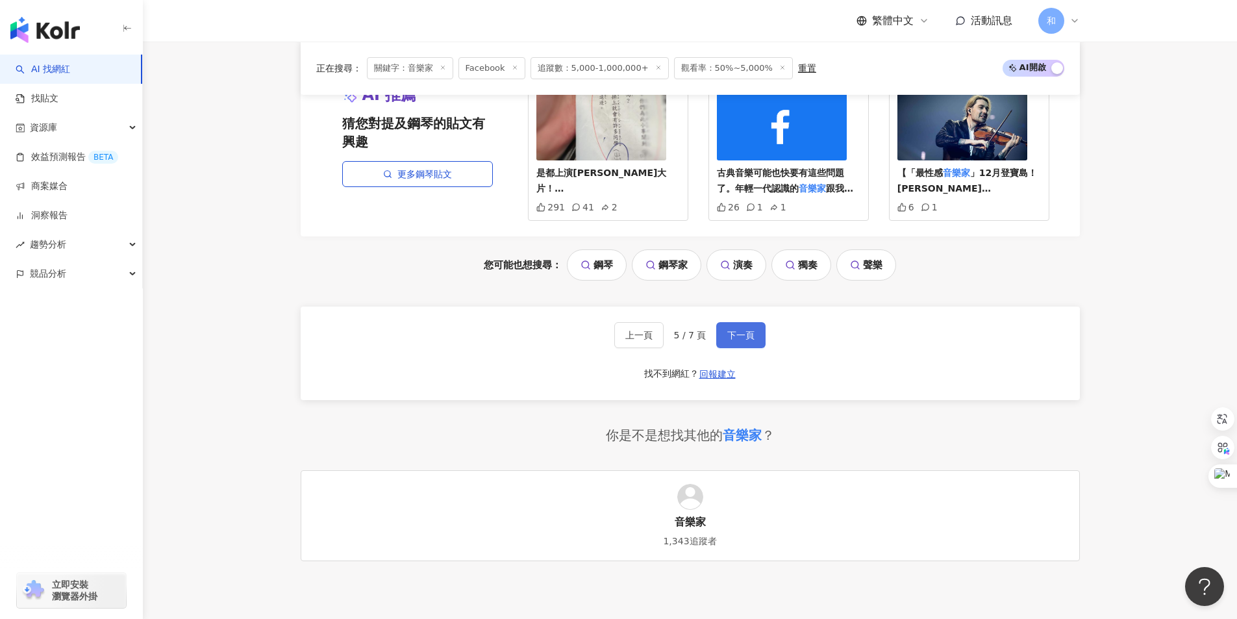
click at [747, 322] on button "下一頁" at bounding box center [740, 335] width 49 height 26
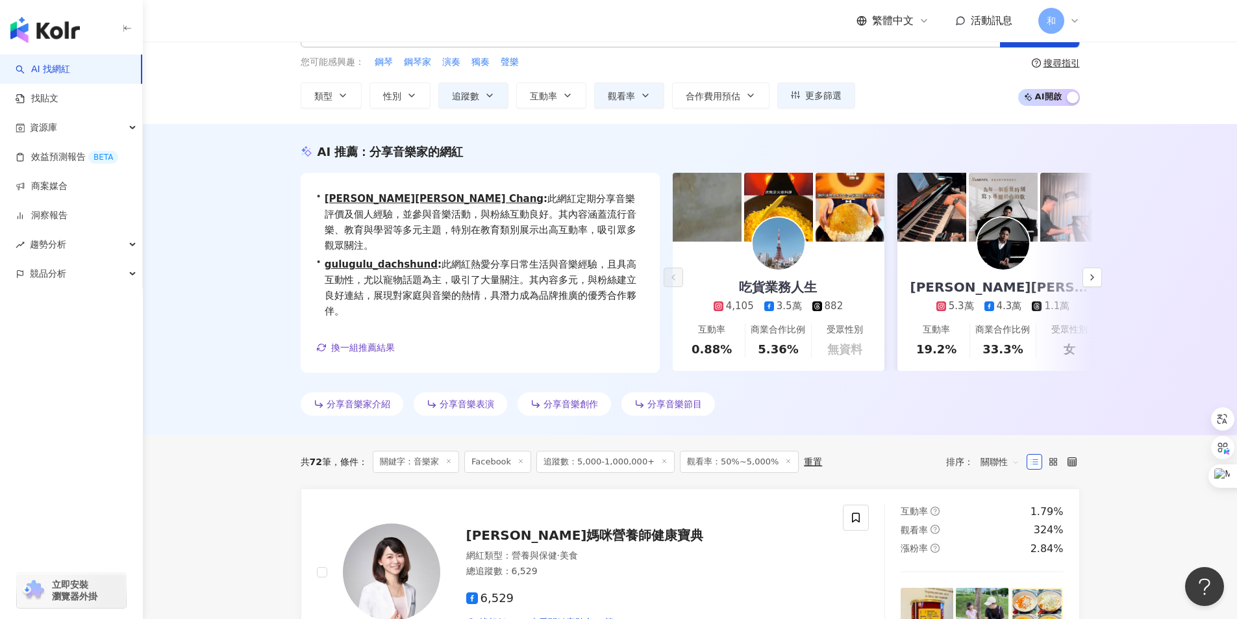
scroll to position [10, 0]
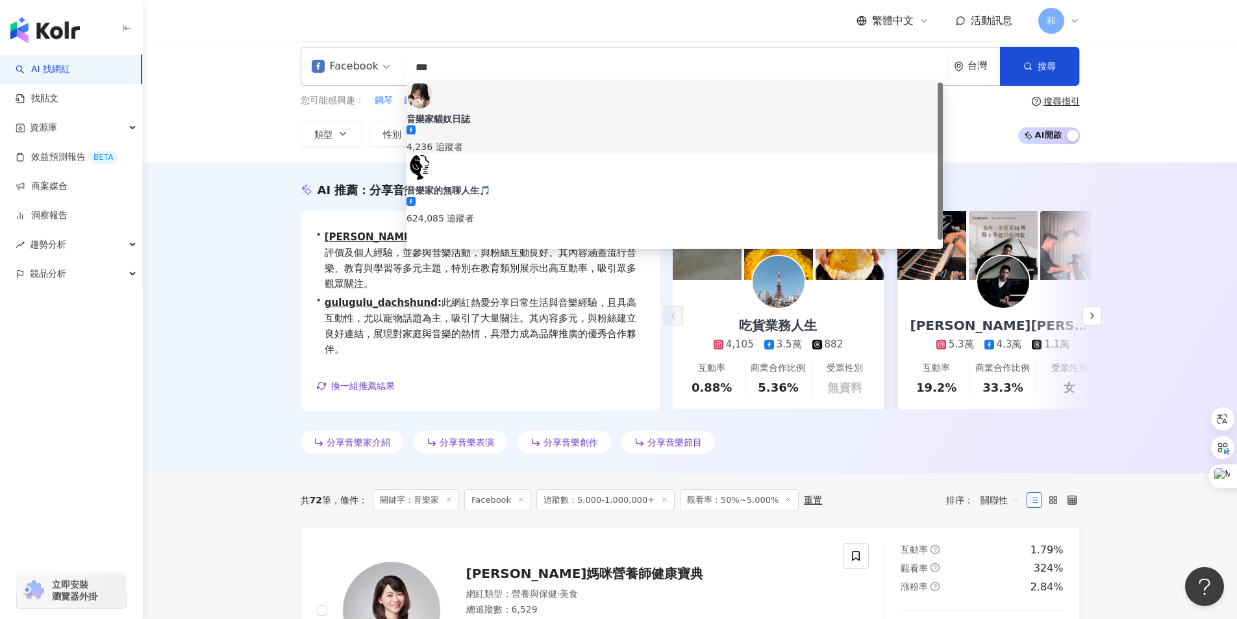
drag, startPoint x: 474, startPoint y: 64, endPoint x: 390, endPoint y: 71, distance: 84.1
click at [390, 71] on div "Facebook *** 台灣 搜尋 9971e0bd-cc11-4c5b-a79e-224453012f75 3f89c15a-3e19-407a-b8c0…" at bounding box center [690, 66] width 779 height 39
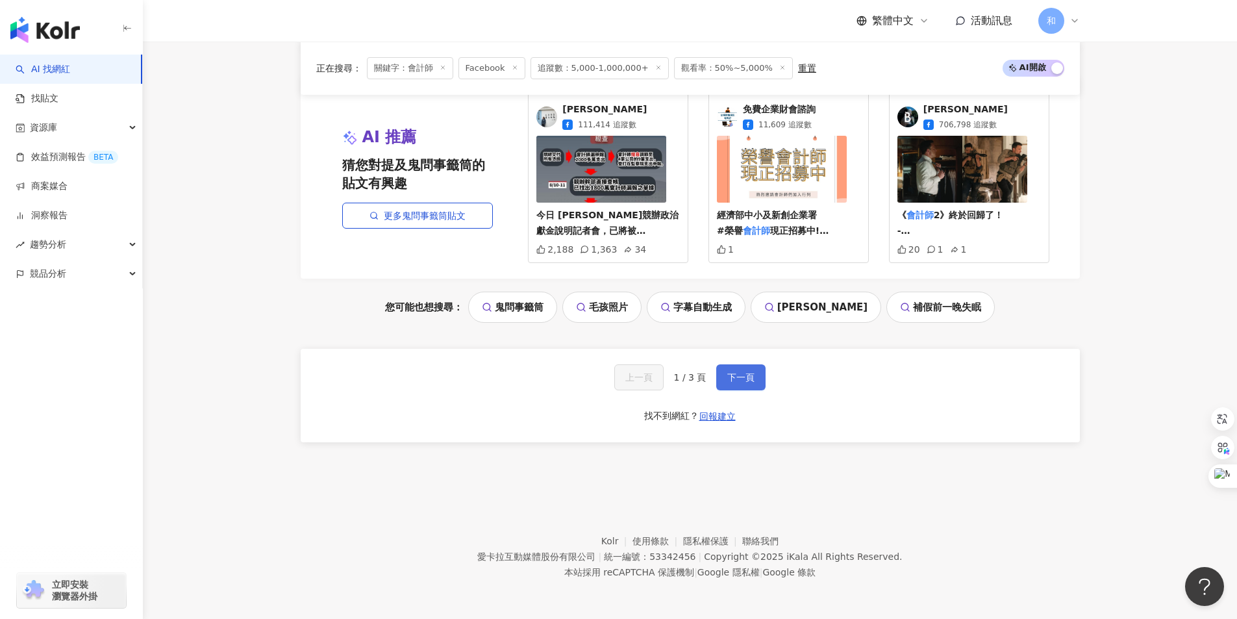
scroll to position [2691, 0]
type input "***"
click at [738, 378] on span "下一頁" at bounding box center [740, 377] width 27 height 10
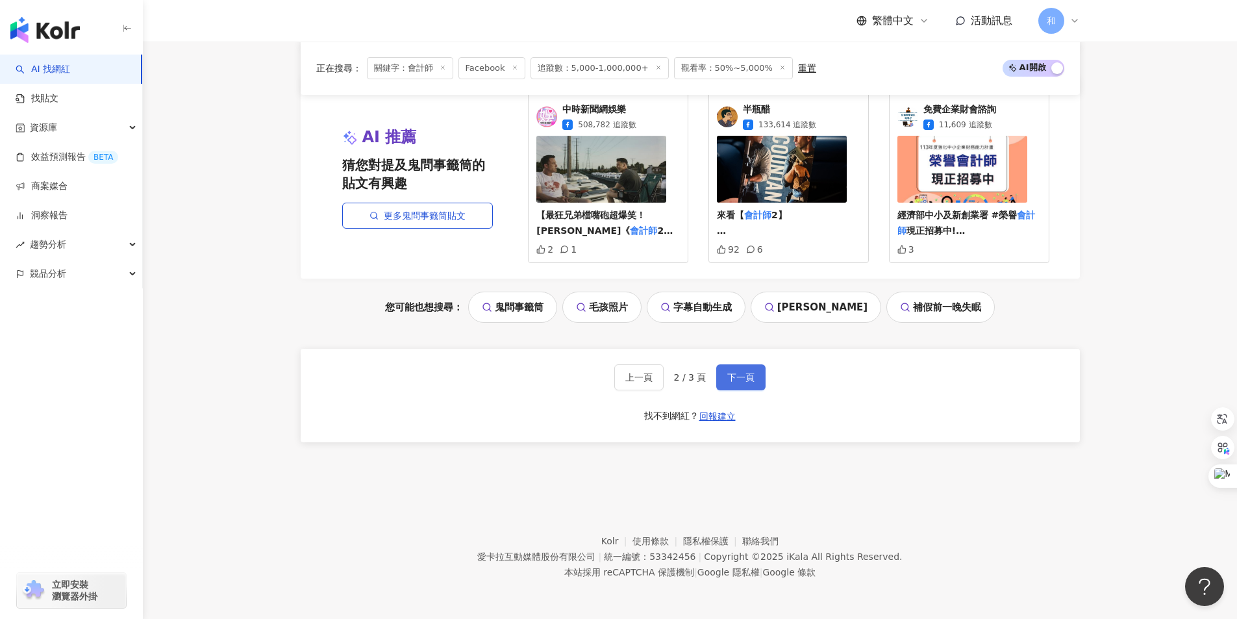
click at [746, 382] on span "下一頁" at bounding box center [740, 377] width 27 height 10
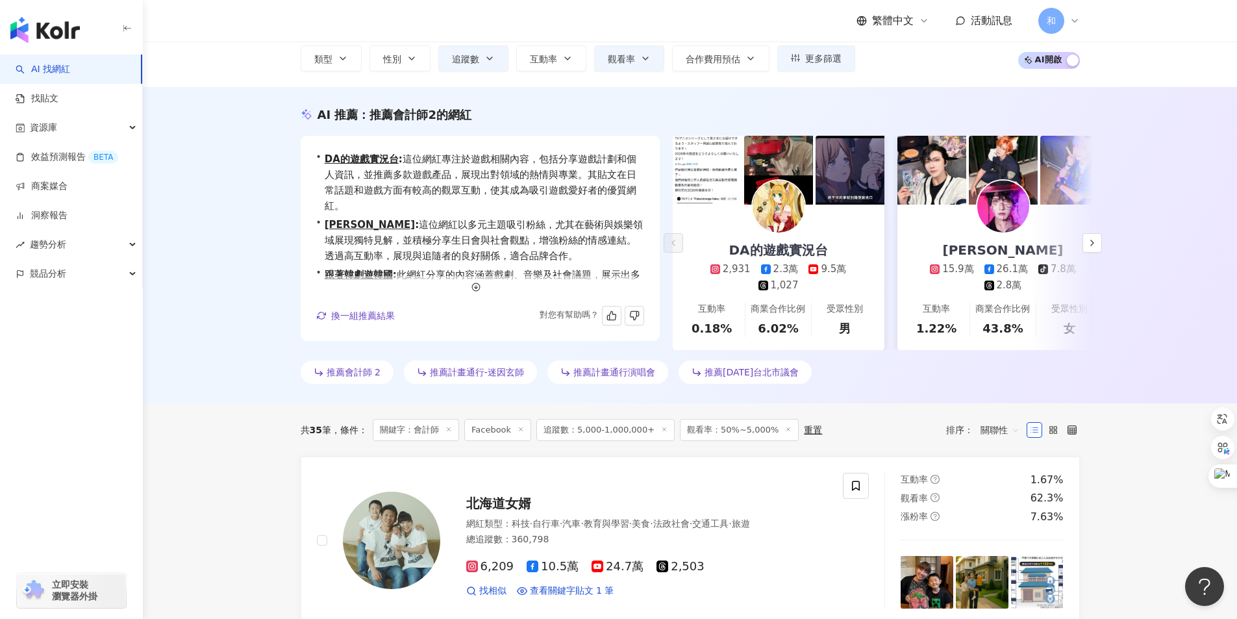
scroll to position [0, 0]
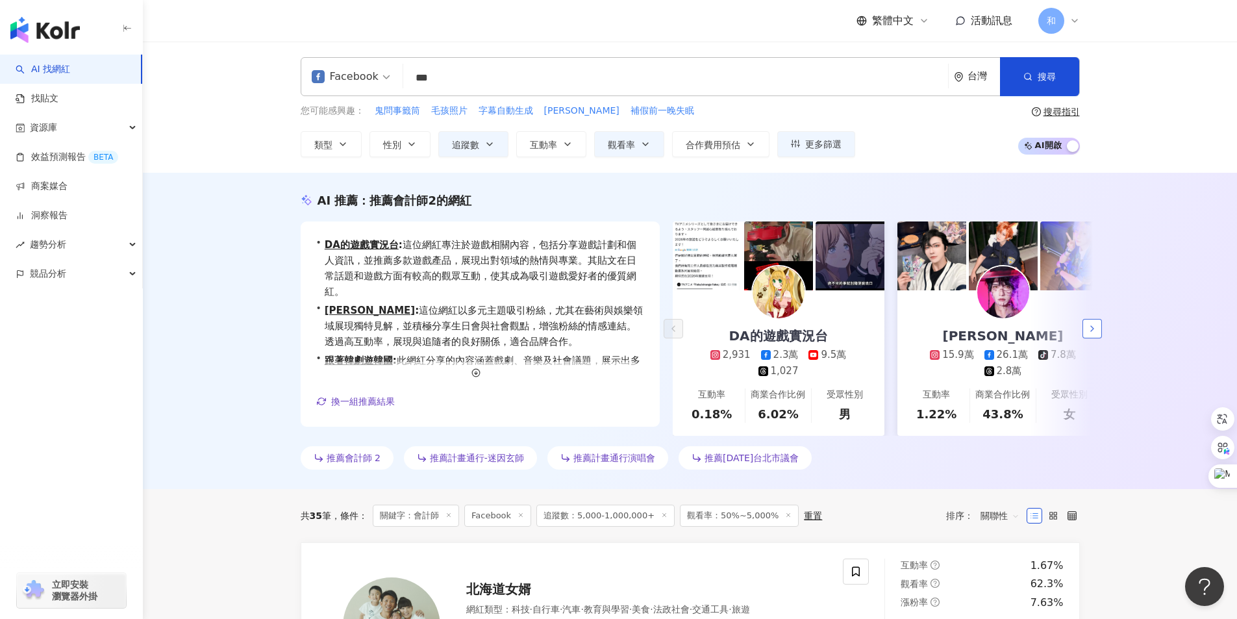
click at [1090, 332] on icon "button" at bounding box center [1092, 328] width 10 height 10
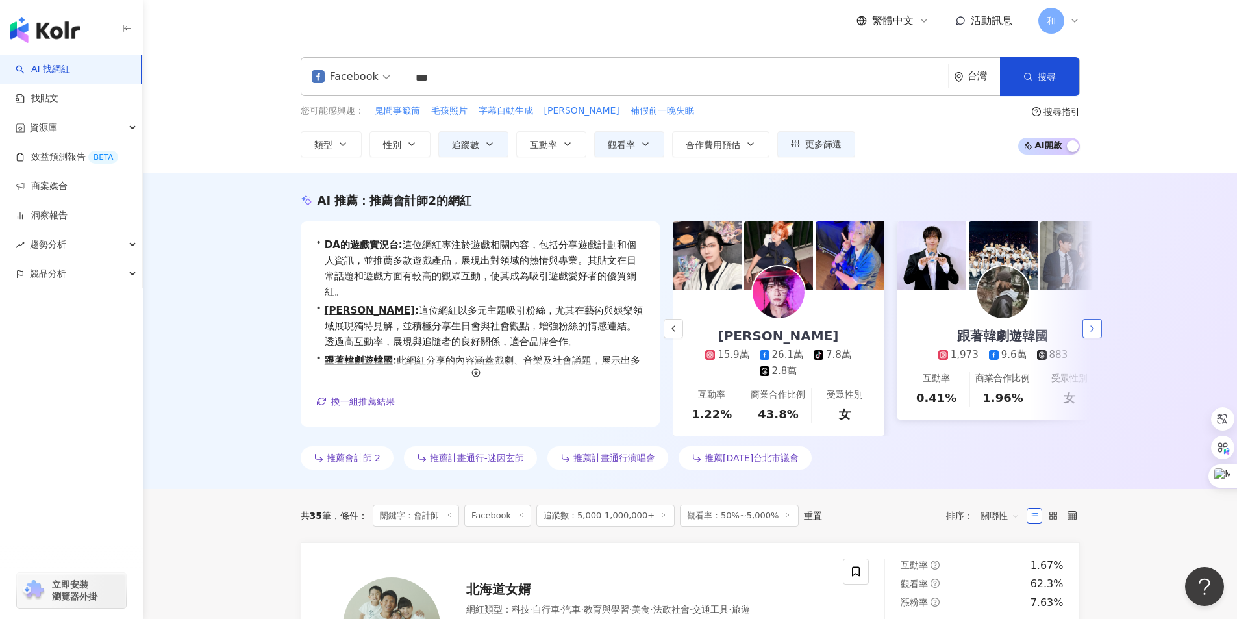
click at [1090, 332] on icon "button" at bounding box center [1092, 328] width 10 height 10
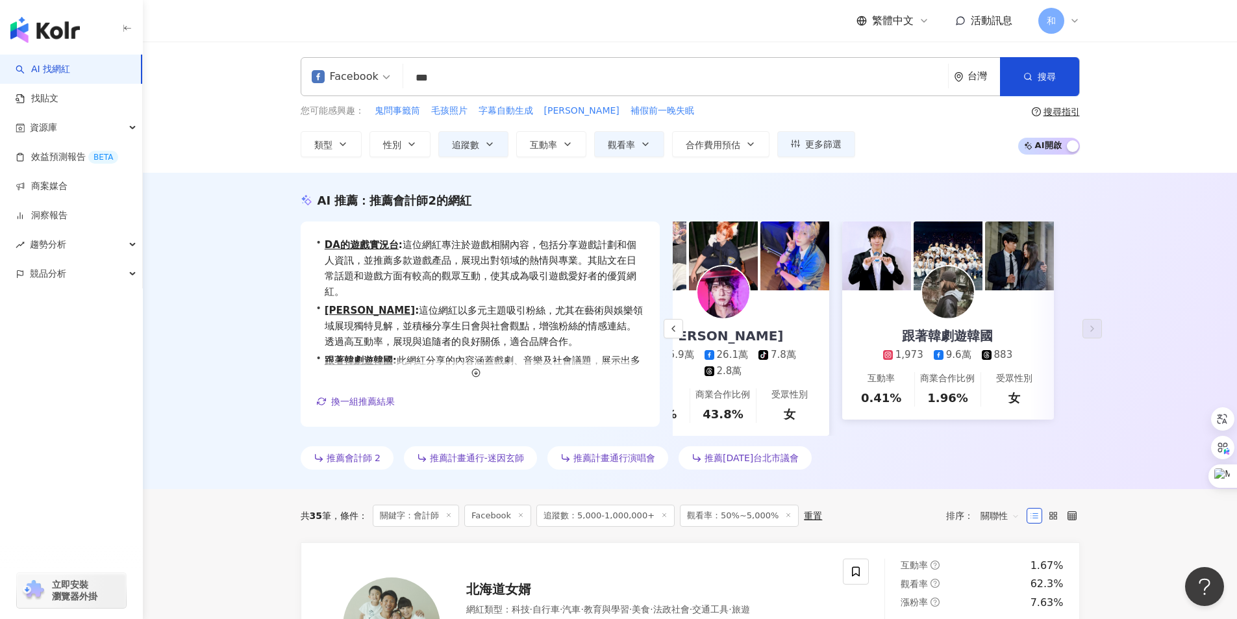
click at [475, 77] on input "***" at bounding box center [675, 78] width 534 height 25
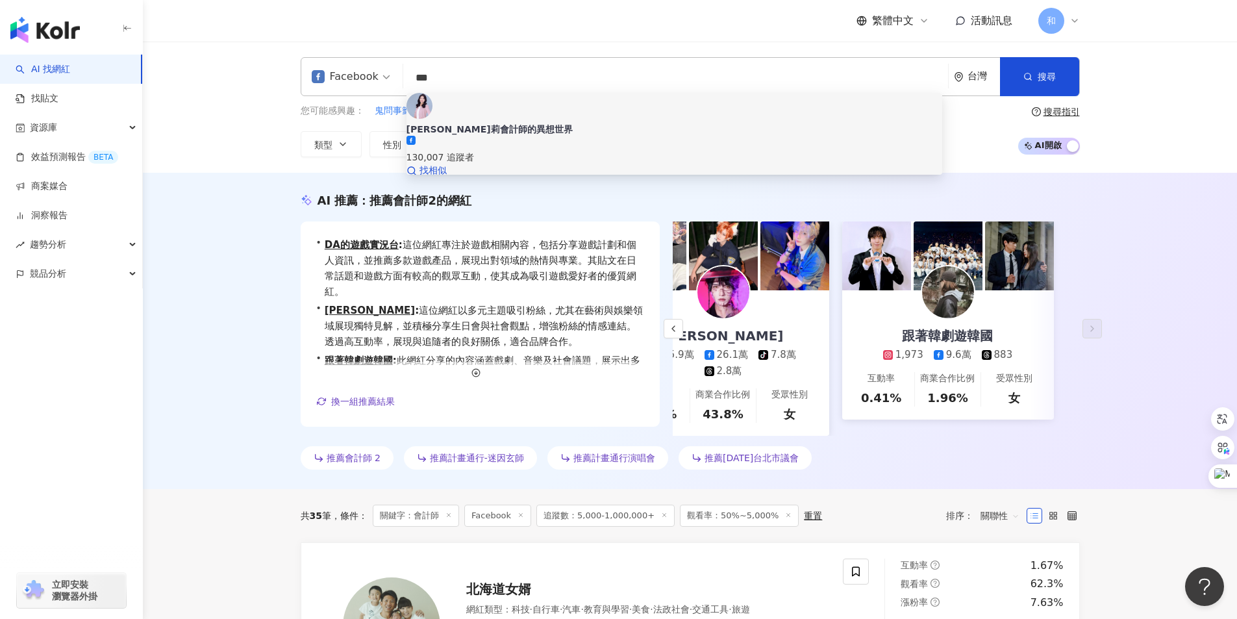
click at [510, 150] on div "130,007 追蹤者" at bounding box center [675, 157] width 536 height 14
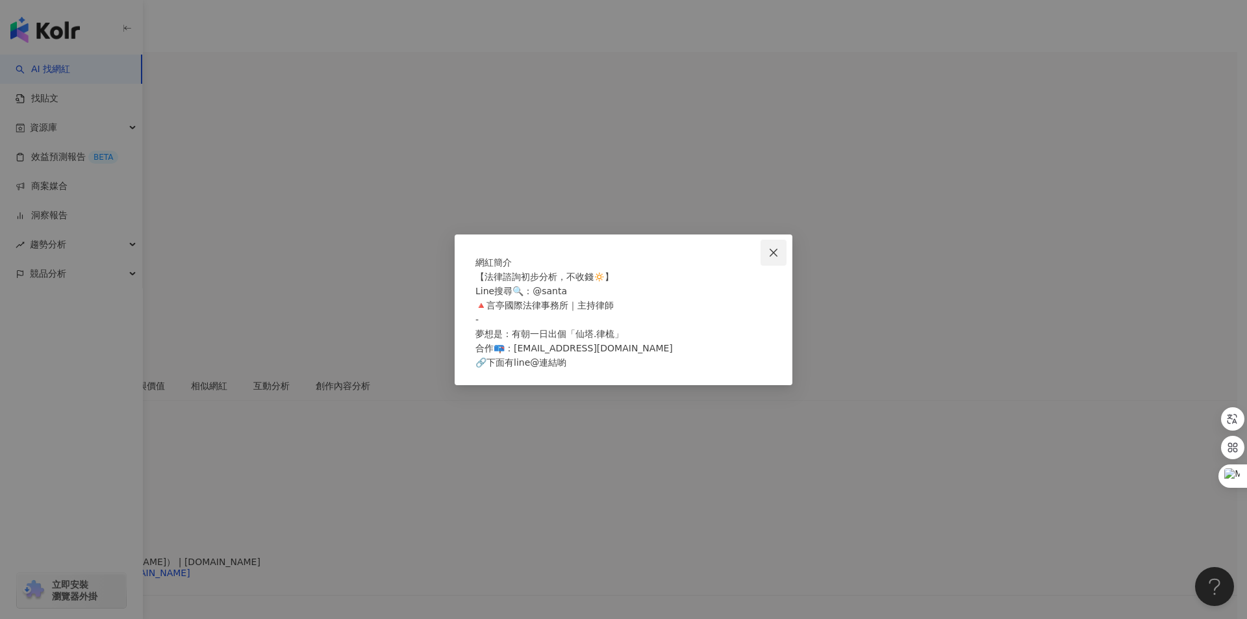
click at [768, 247] on icon "close" at bounding box center [773, 252] width 10 height 10
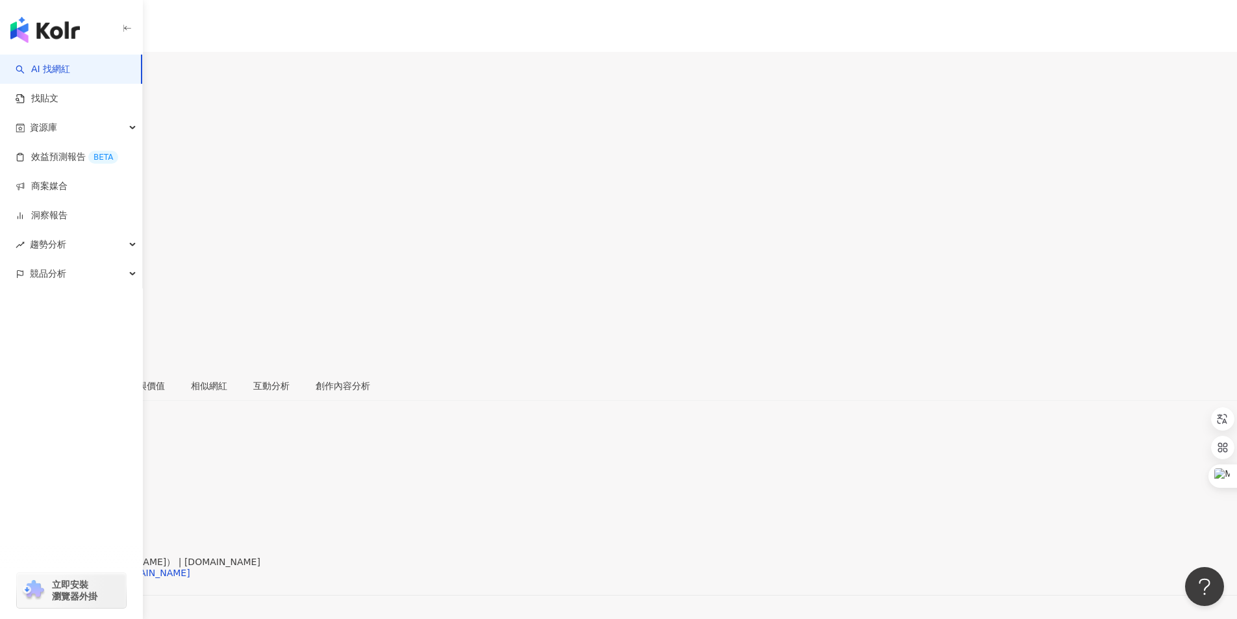
drag, startPoint x: 403, startPoint y: 60, endPoint x: 434, endPoint y: 107, distance: 56.6
click at [74, 71] on div "10.9萬" at bounding box center [59, 76] width 29 height 10
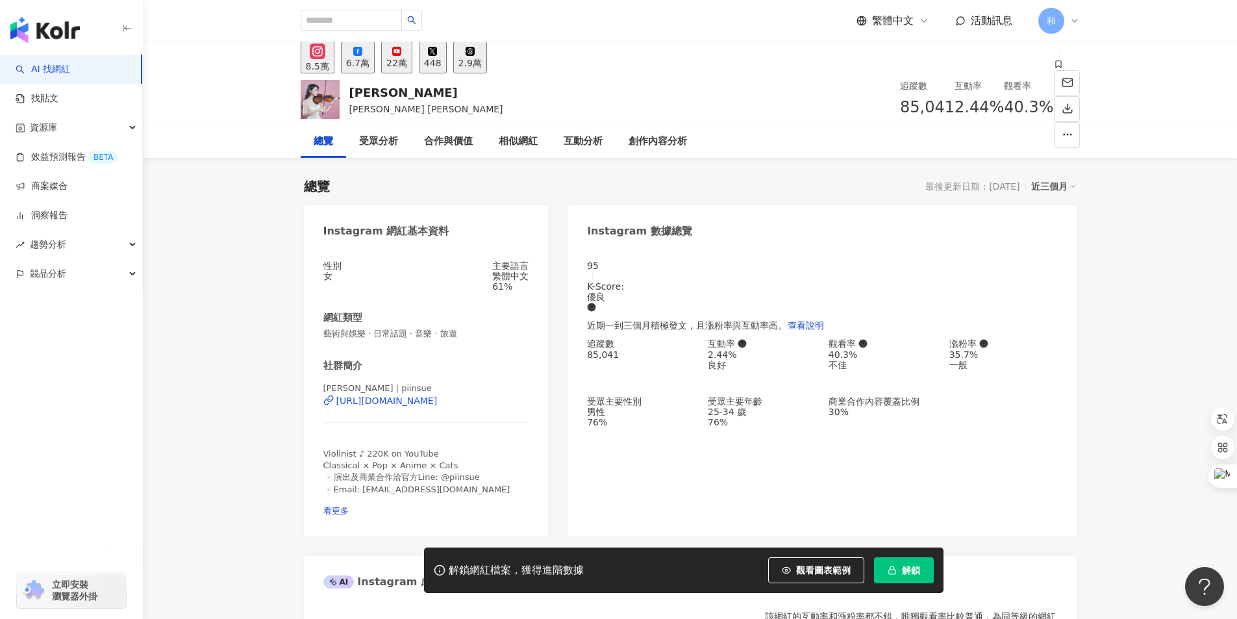
click at [370, 60] on div "6.7萬" at bounding box center [357, 63] width 23 height 10
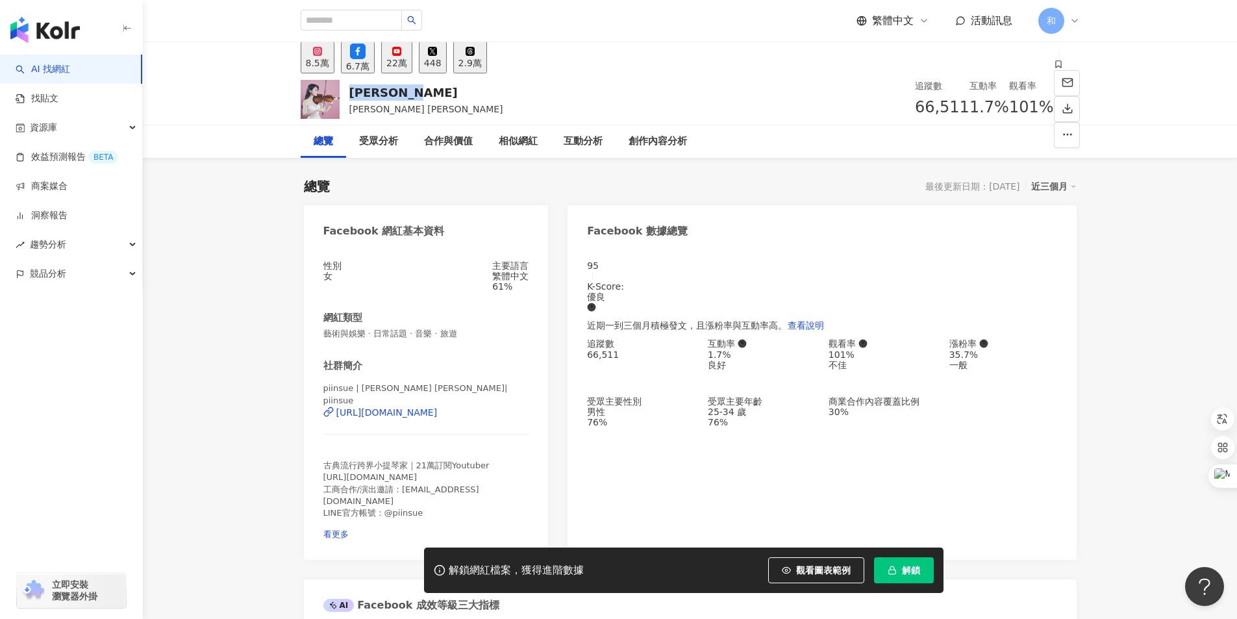
drag, startPoint x: 353, startPoint y: 87, endPoint x: 436, endPoint y: 89, distance: 83.8
click at [436, 89] on div "黃品舒Kathie Kathe Violin 黃品舒 追蹤數 66,511 互動率 1.7% 觀看率 101%" at bounding box center [690, 98] width 831 height 51
copy div "黃品舒Kathie"
drag, startPoint x: 375, startPoint y: 479, endPoint x: 405, endPoint y: 476, distance: 30.7
click at [405, 476] on span "古典流行跨界小提琴家｜21萬訂閱Youtuber https://www.youtube.com/c/kathieviolin 工商合作/演出邀請：piins…" at bounding box center [406, 488] width 166 height 57
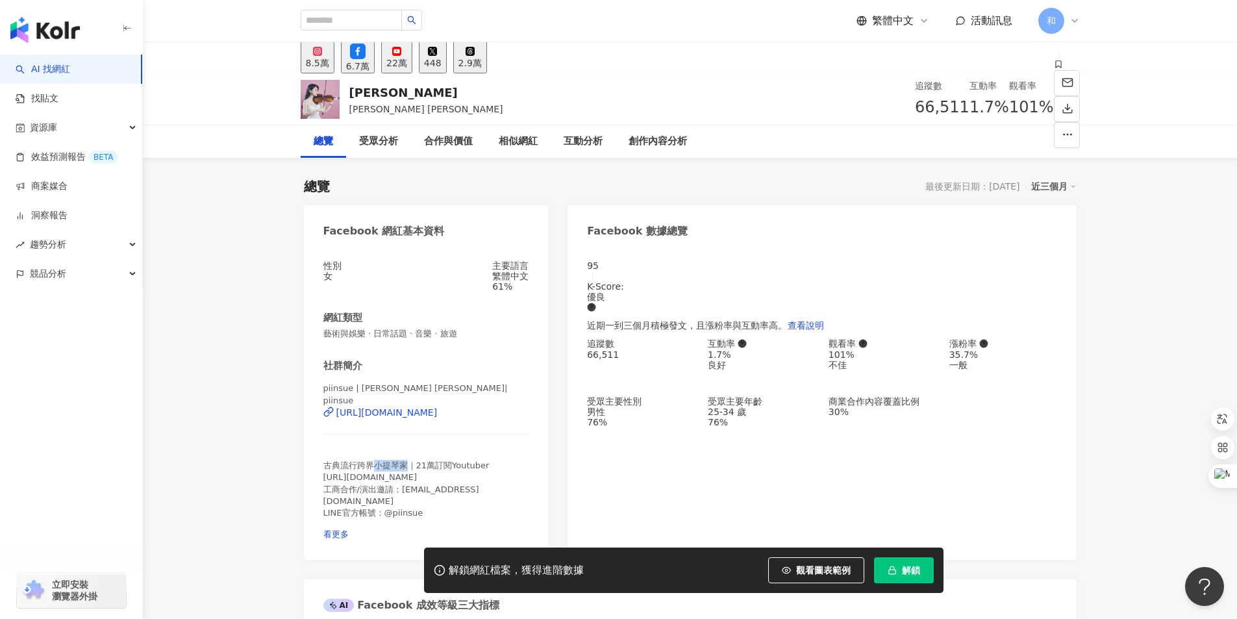
copy span "小提琴家"
click at [407, 62] on div "22萬" at bounding box center [396, 63] width 21 height 10
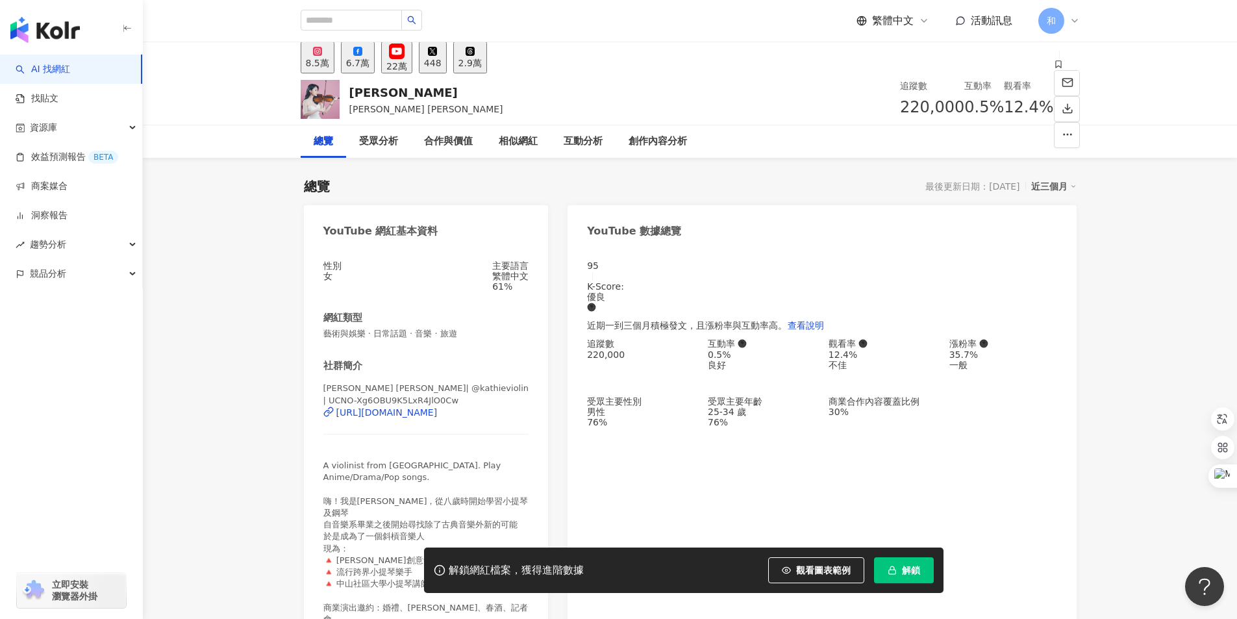
click at [325, 60] on div "8.5萬" at bounding box center [317, 63] width 23 height 10
click at [326, 61] on div "8.5萬" at bounding box center [317, 63] width 23 height 10
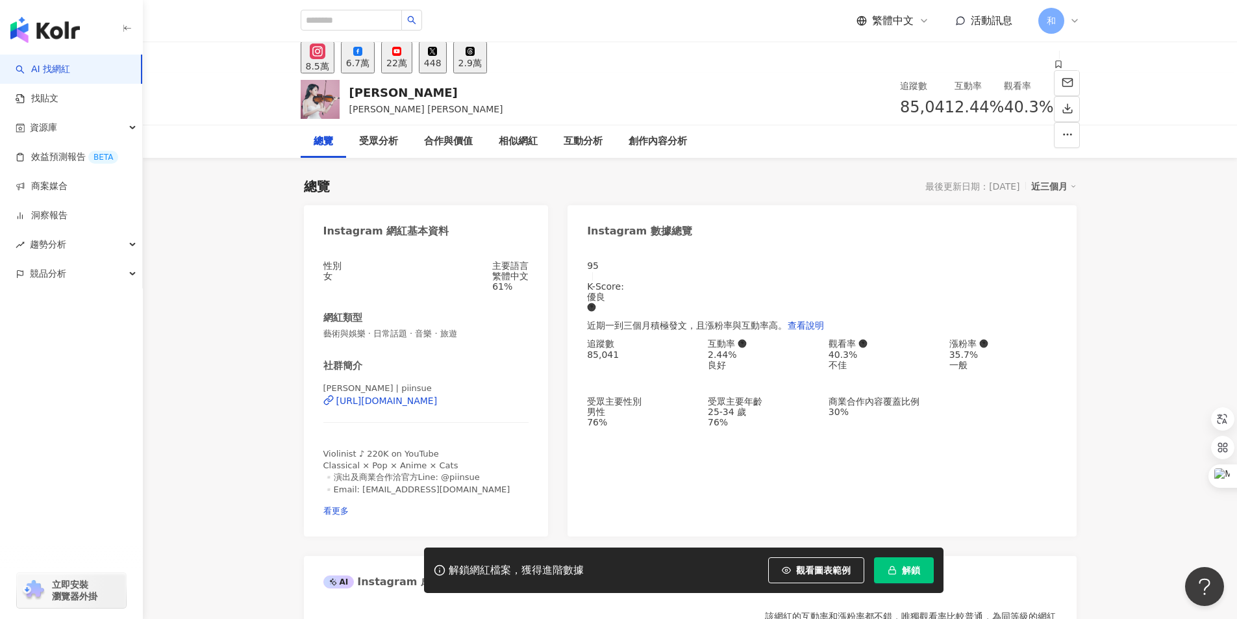
click at [370, 64] on div "6.7萬" at bounding box center [357, 63] width 23 height 10
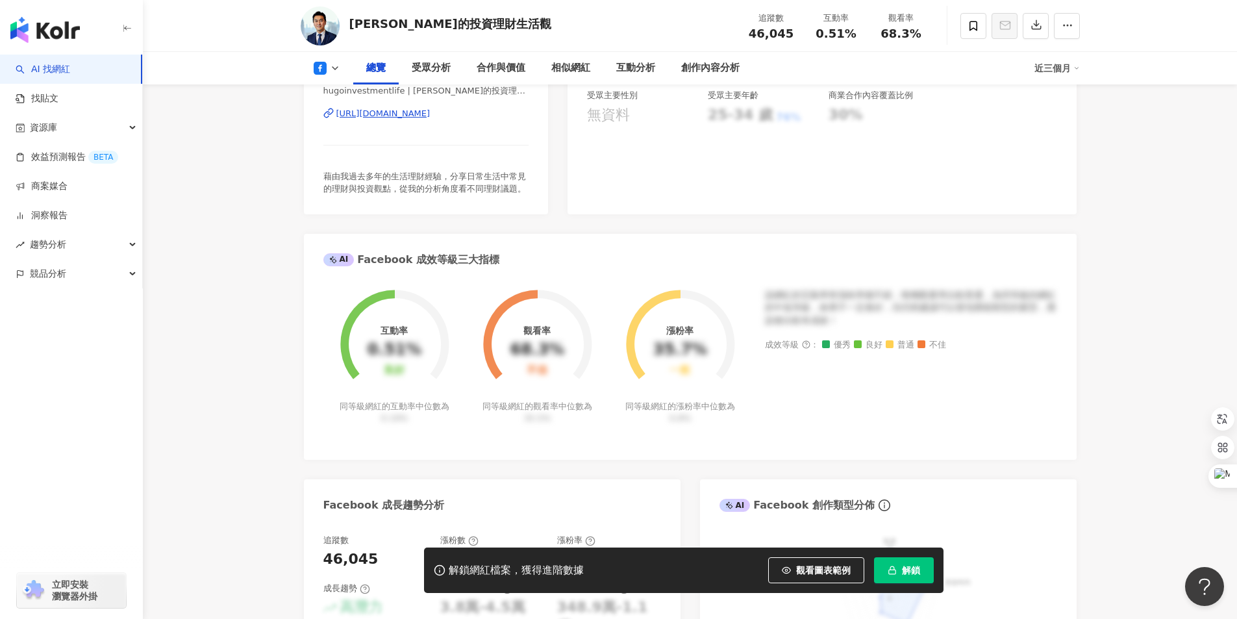
scroll to position [325, 0]
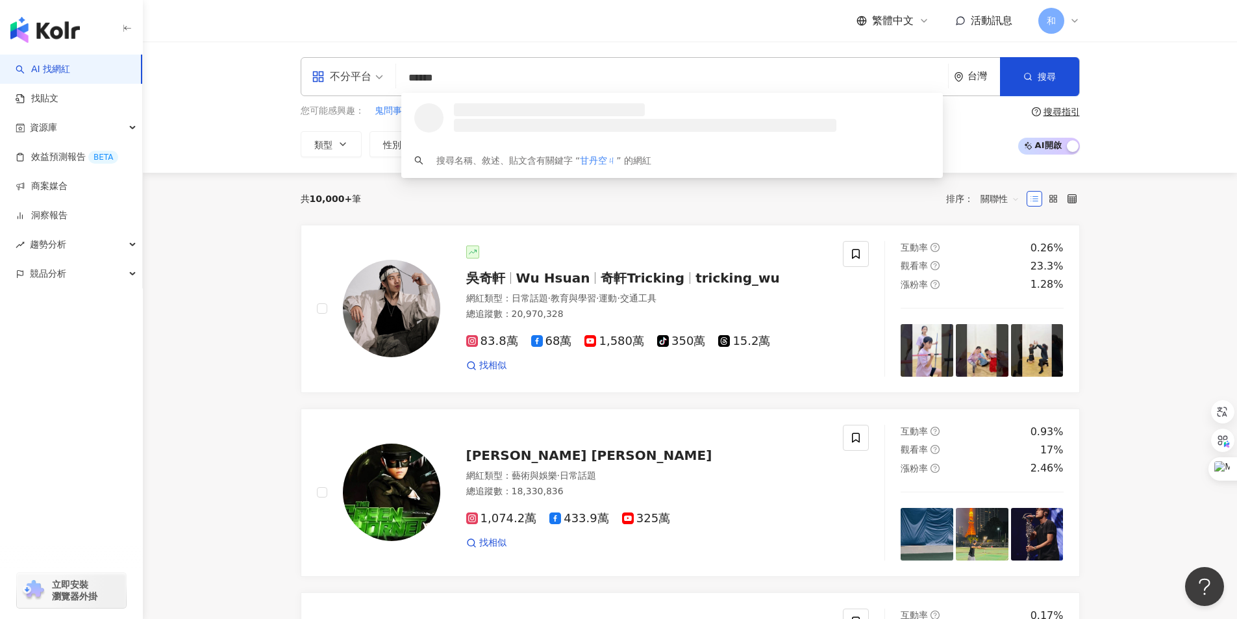
type input "****"
click at [499, 119] on div "82,152 追蹤者" at bounding box center [511, 123] width 53 height 11
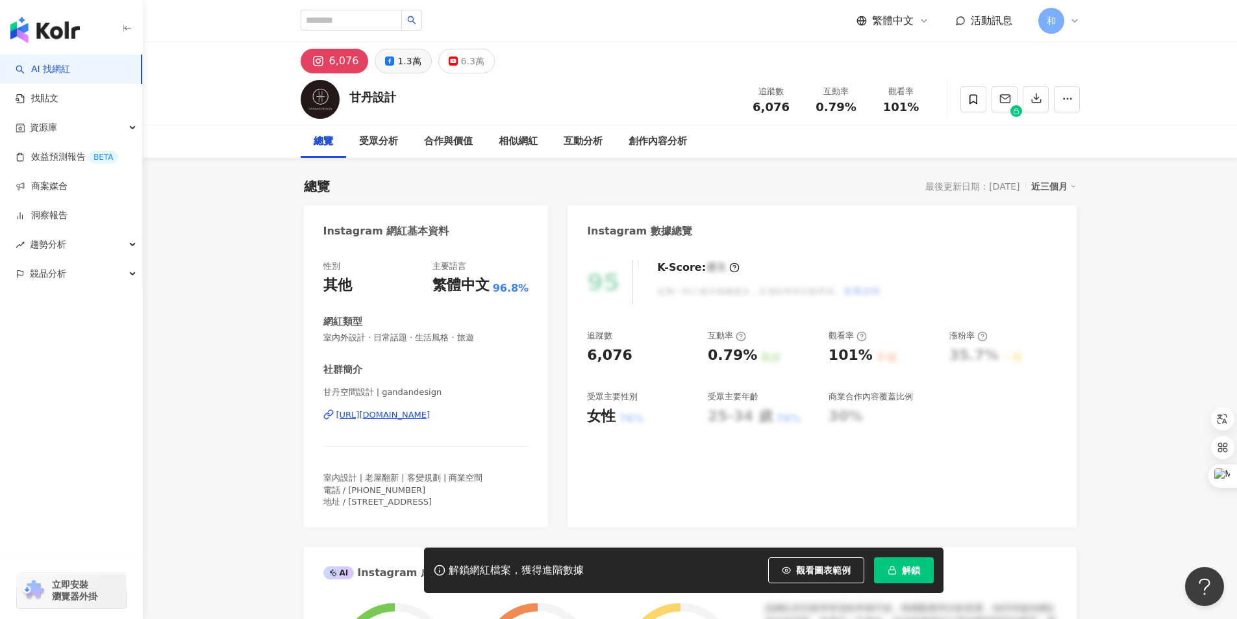
click at [403, 61] on div "1.3萬" at bounding box center [408, 61] width 23 height 18
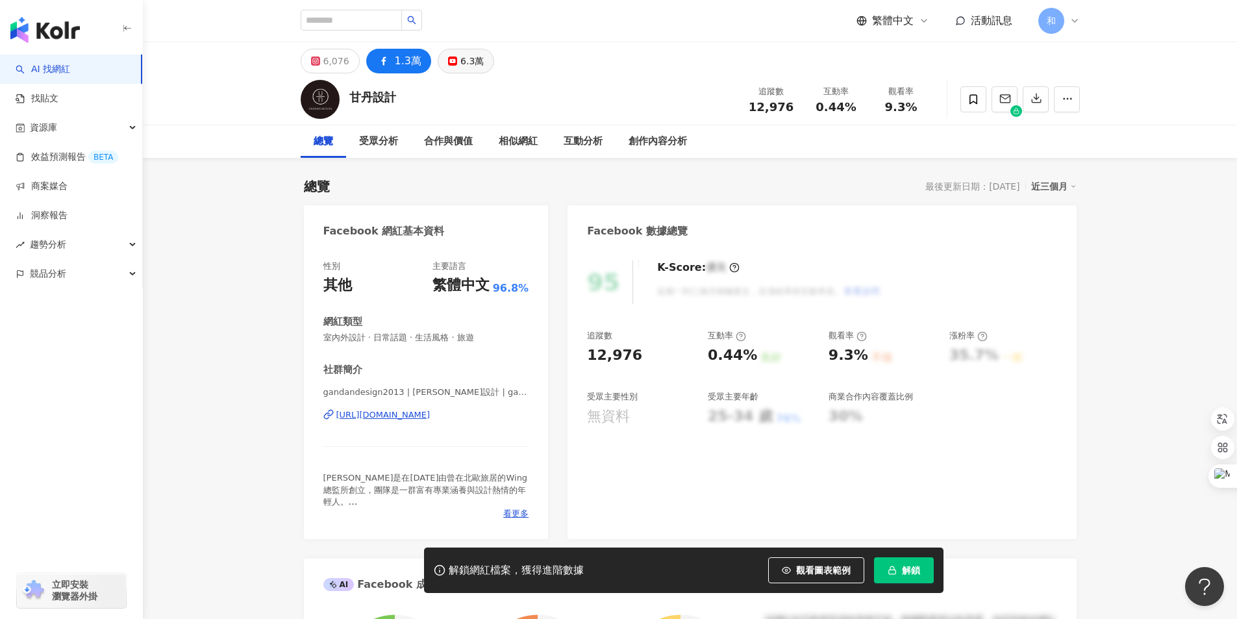
click at [452, 61] on icon at bounding box center [452, 61] width 1 height 2
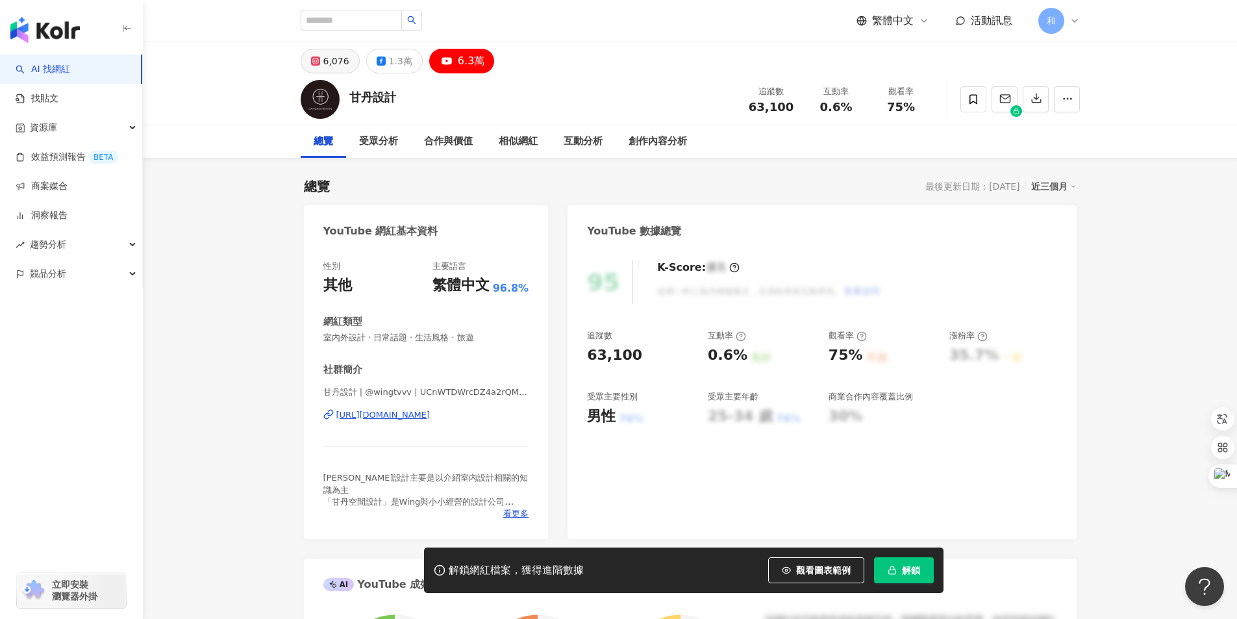
click at [331, 60] on div "6,076" at bounding box center [336, 61] width 26 height 18
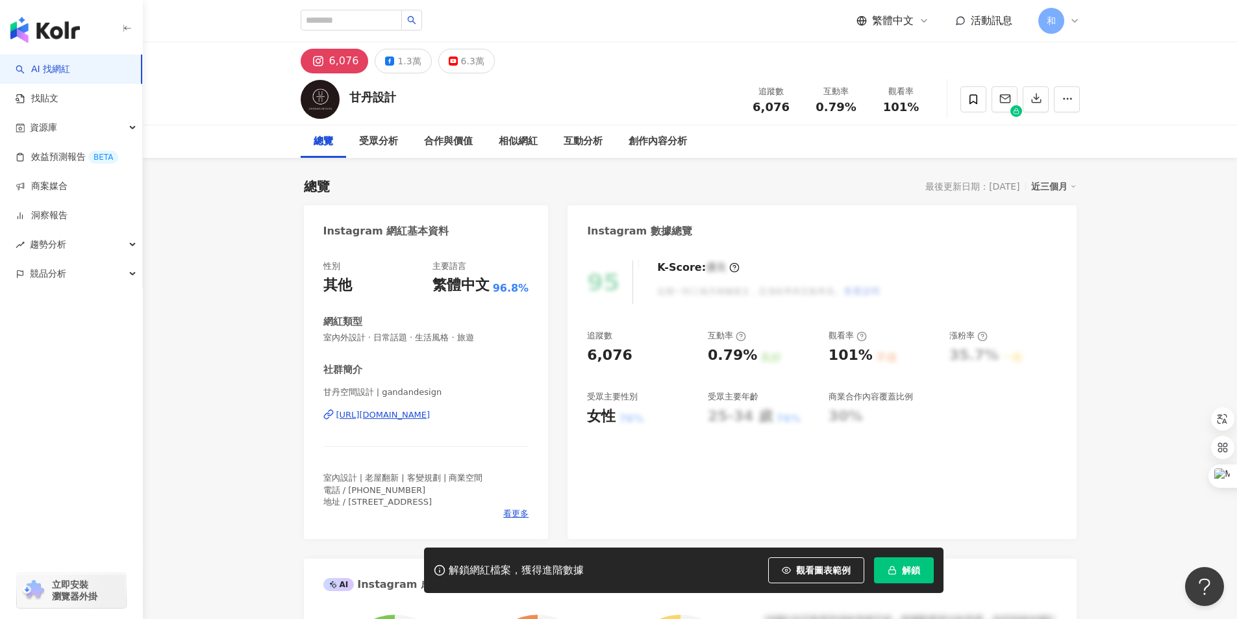
drag, startPoint x: 707, startPoint y: 355, endPoint x: 724, endPoint y: 364, distance: 19.5
click at [749, 351] on div "0.79%" at bounding box center [732, 355] width 49 height 20
drag, startPoint x: 829, startPoint y: 352, endPoint x: 813, endPoint y: 388, distance: 39.2
click at [866, 354] on div "101%" at bounding box center [851, 355] width 44 height 20
copy div "101%"
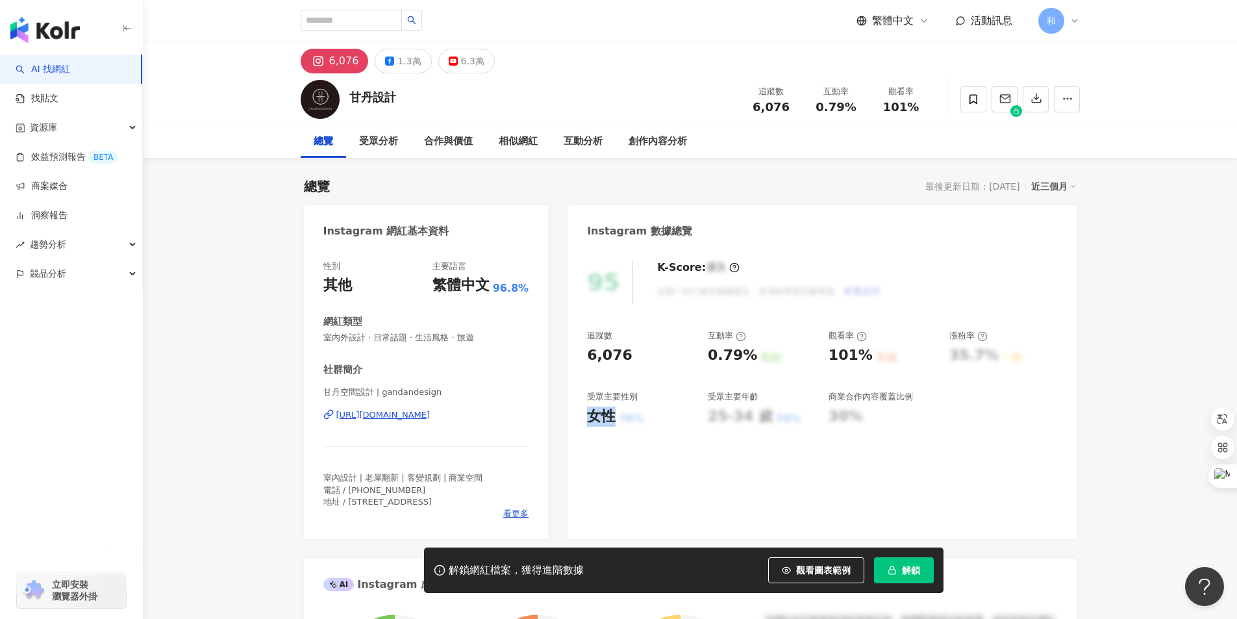
drag, startPoint x: 589, startPoint y: 414, endPoint x: 616, endPoint y: 414, distance: 27.3
click at [616, 414] on div "女性 76%" at bounding box center [641, 417] width 108 height 20
copy div "女性"
drag, startPoint x: 353, startPoint y: 96, endPoint x: 393, endPoint y: 96, distance: 40.3
click at [393, 95] on div "甘丹設計" at bounding box center [372, 97] width 47 height 16
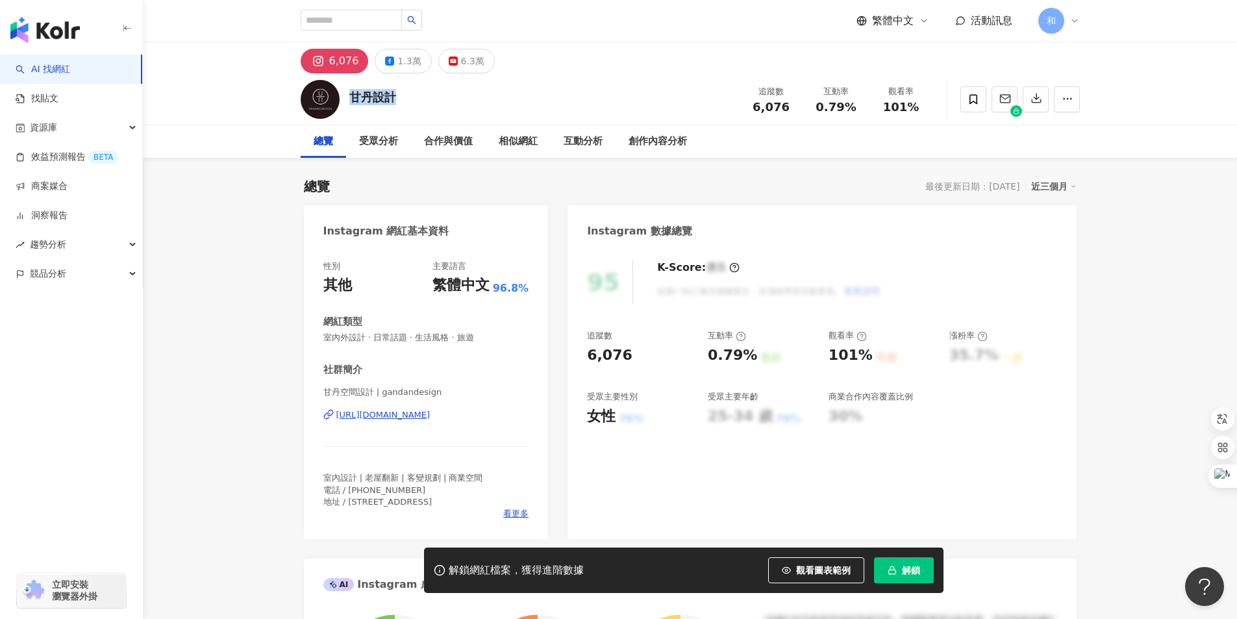
copy div "甘丹設計"
click at [399, 58] on div "1.3萬" at bounding box center [408, 61] width 23 height 18
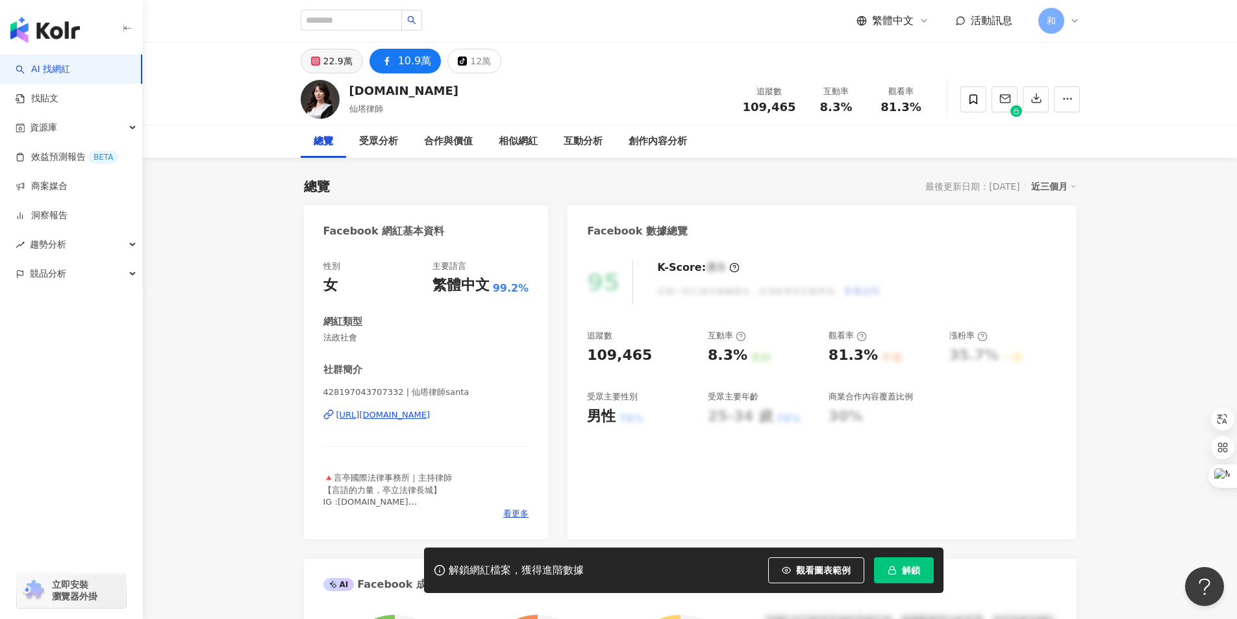
click at [332, 60] on div "22.9萬" at bounding box center [337, 61] width 29 height 18
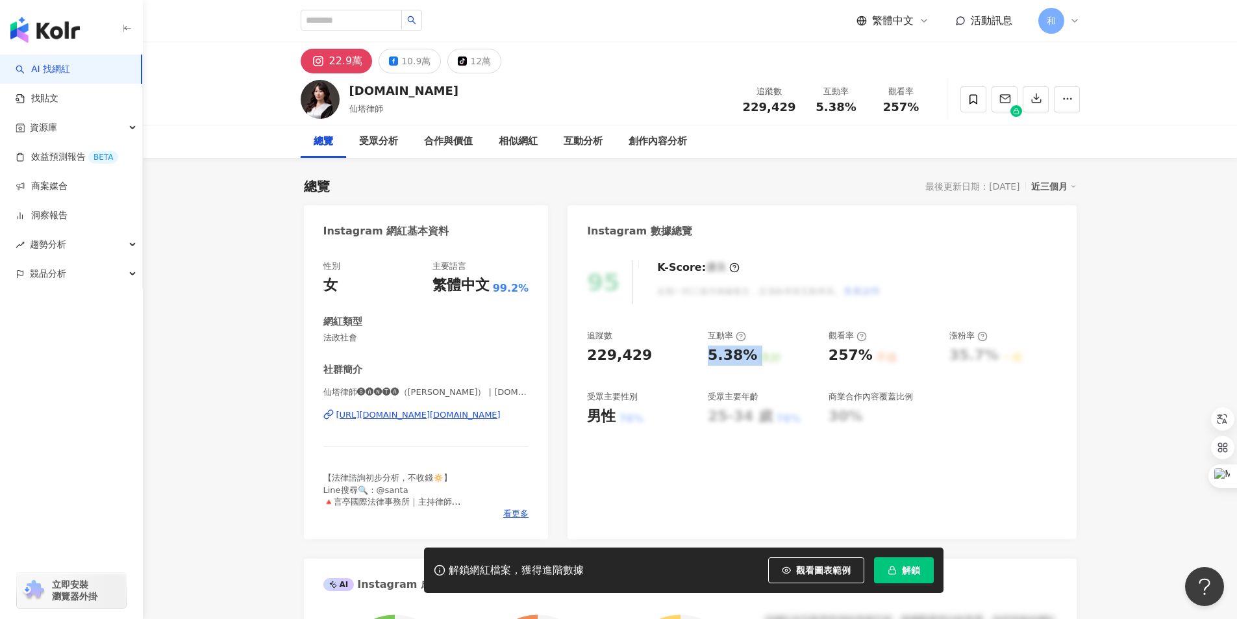
click at [756, 354] on div "5.38% 良好" at bounding box center [762, 355] width 108 height 20
drag, startPoint x: 830, startPoint y: 353, endPoint x: 867, endPoint y: 353, distance: 37.0
click at [867, 353] on div "257% 不佳" at bounding box center [883, 355] width 108 height 20
copy div "257%"
drag, startPoint x: 592, startPoint y: 414, endPoint x: 612, endPoint y: 414, distance: 20.1
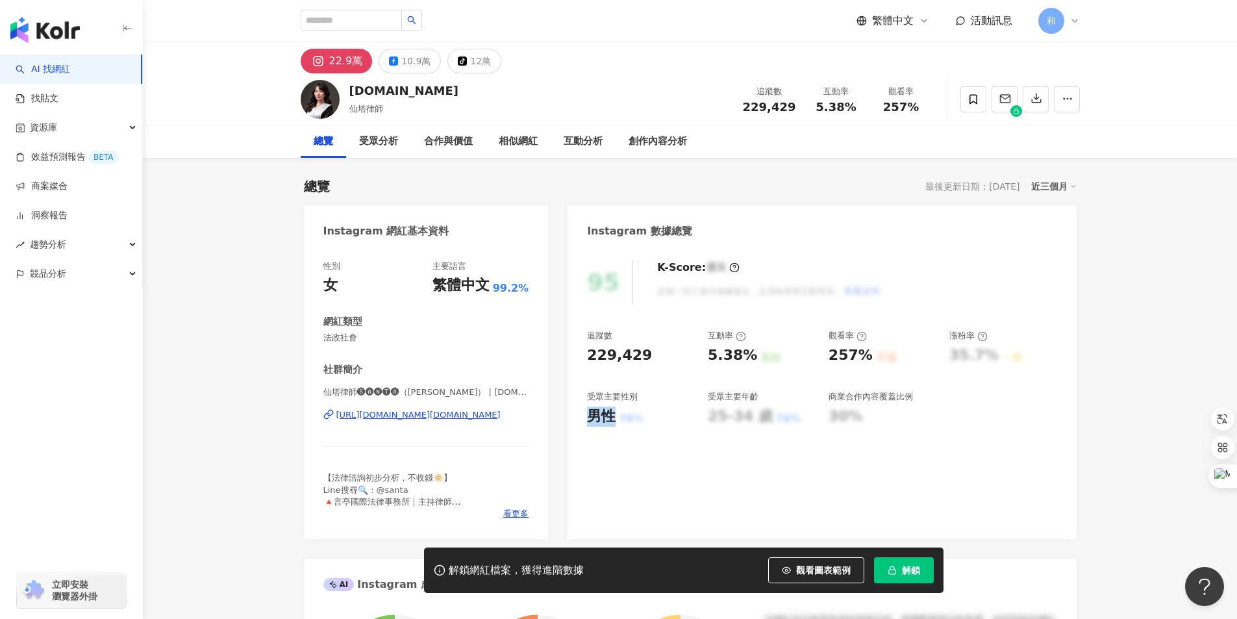
click at [612, 414] on div "男性" at bounding box center [601, 417] width 29 height 20
copy div "男性"
click at [395, 63] on icon at bounding box center [393, 60] width 9 height 9
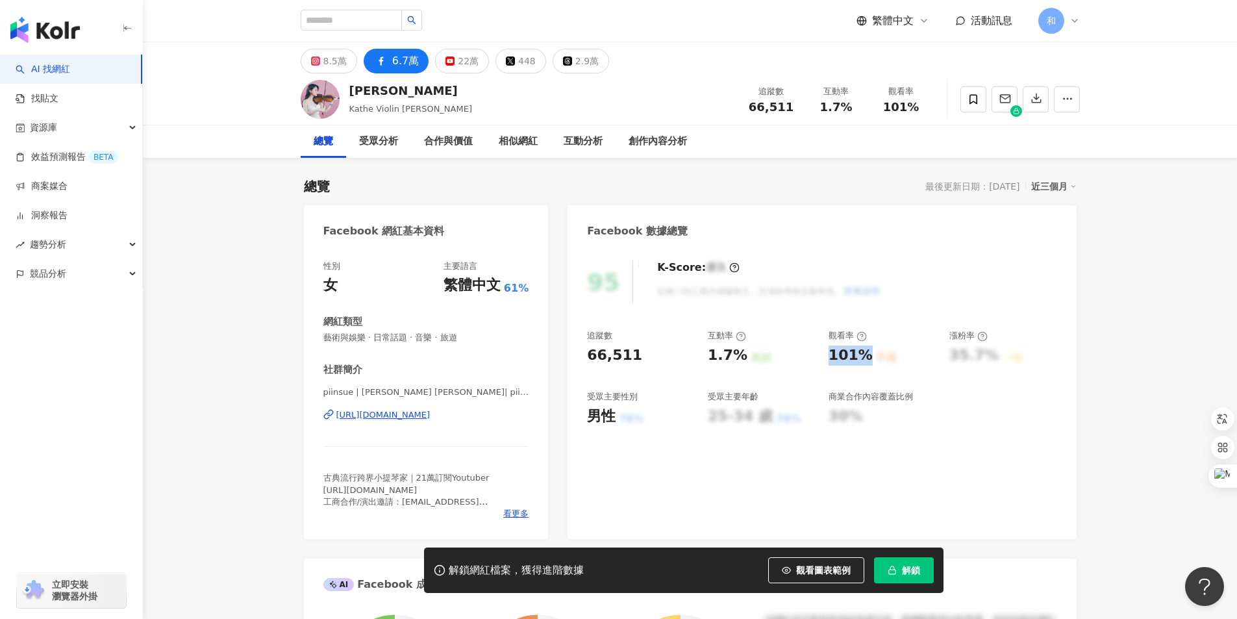
drag, startPoint x: 832, startPoint y: 353, endPoint x: 866, endPoint y: 354, distance: 34.4
click at [866, 354] on div "101%" at bounding box center [851, 355] width 44 height 20
click at [616, 412] on div "男性" at bounding box center [601, 417] width 29 height 20
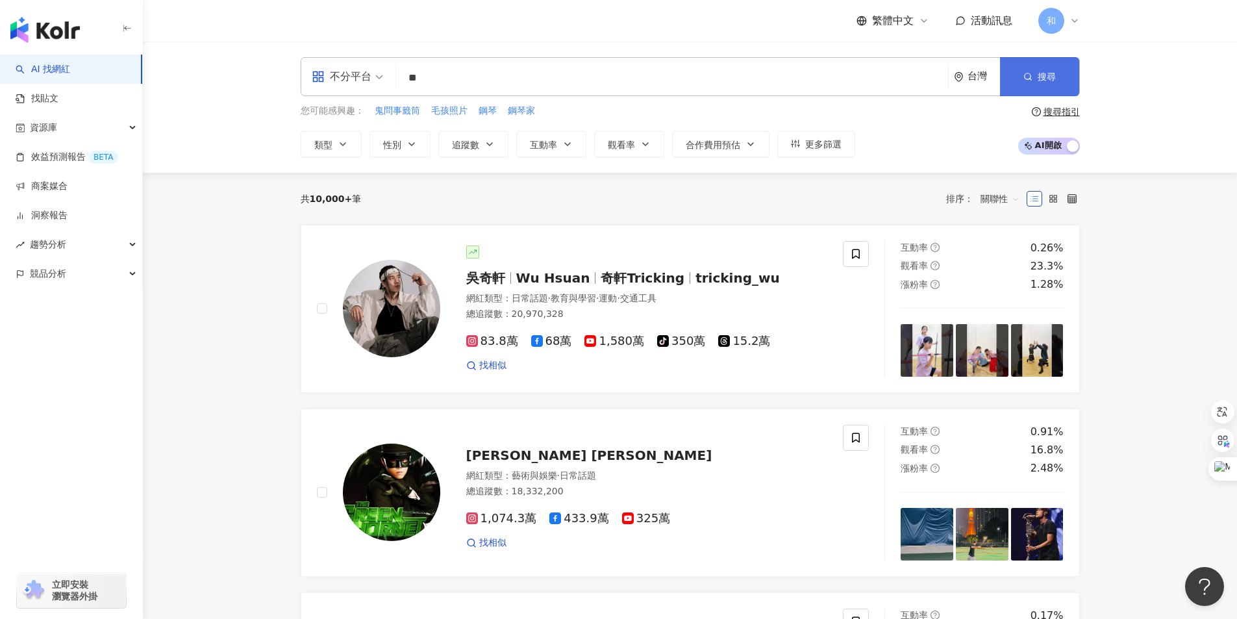
click at [1034, 75] on button "搜尋" at bounding box center [1039, 76] width 79 height 39
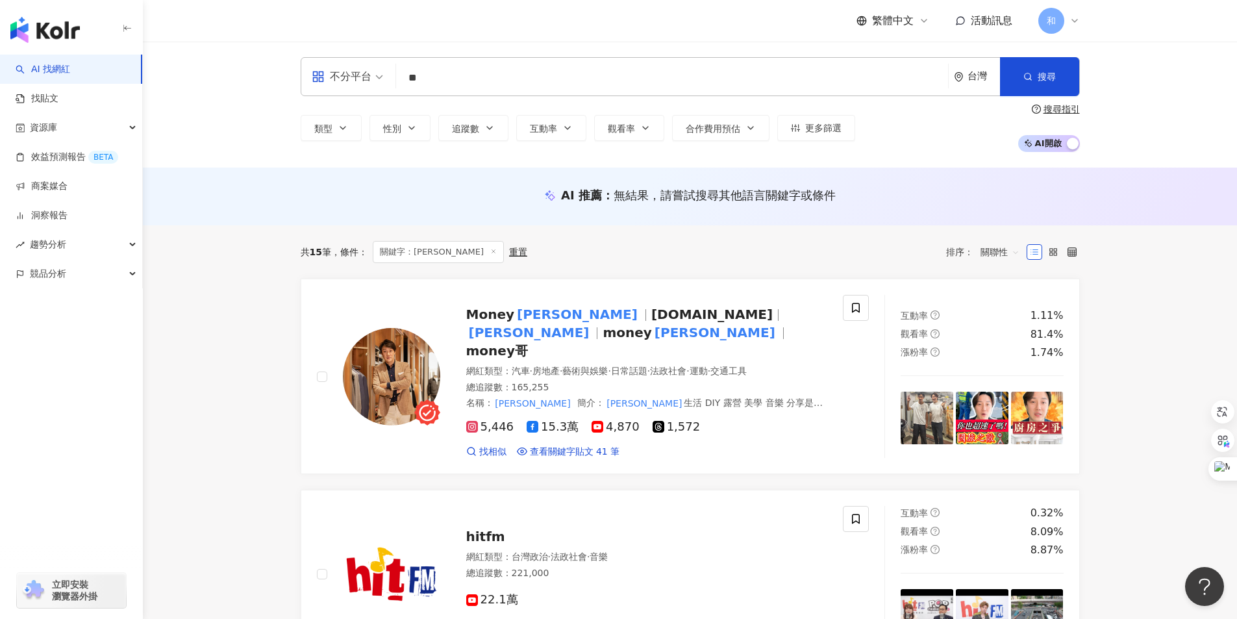
drag, startPoint x: 431, startPoint y: 80, endPoint x: 384, endPoint y: 92, distance: 47.7
click at [392, 84] on div "不分平台 ** 台灣 搜尋 c87d971f-4bf4-4d28-9608-e0ef2c3ffbcc Money錢毅 165,255 追蹤者 k394280 …" at bounding box center [690, 76] width 779 height 39
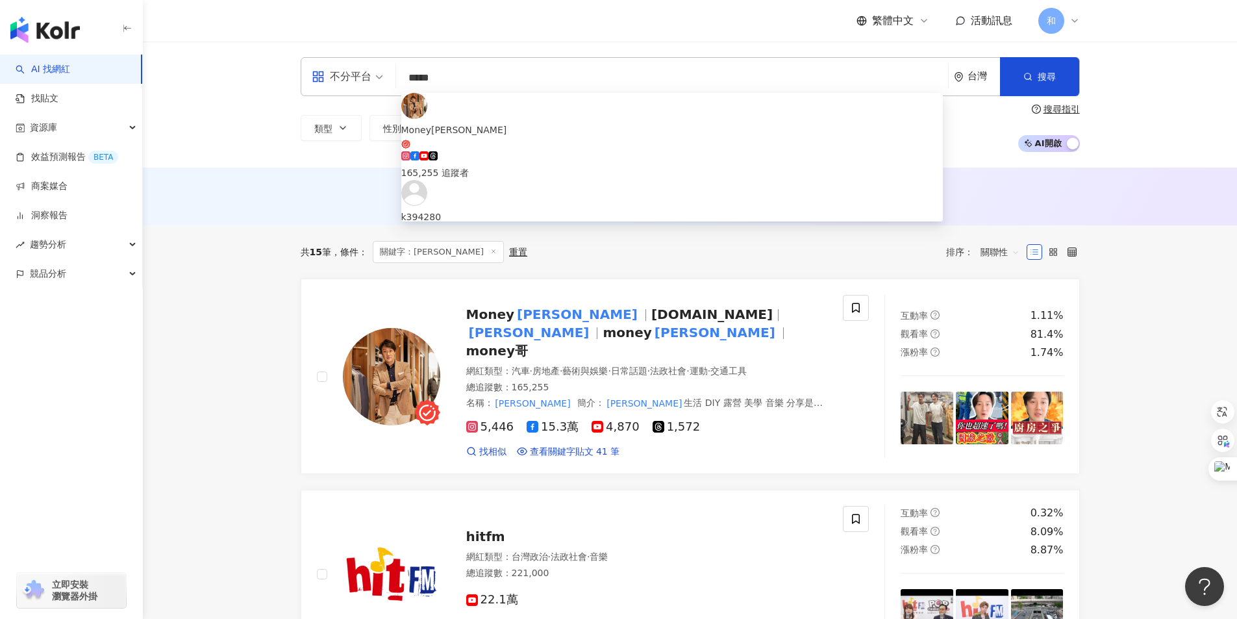
type input "*****"
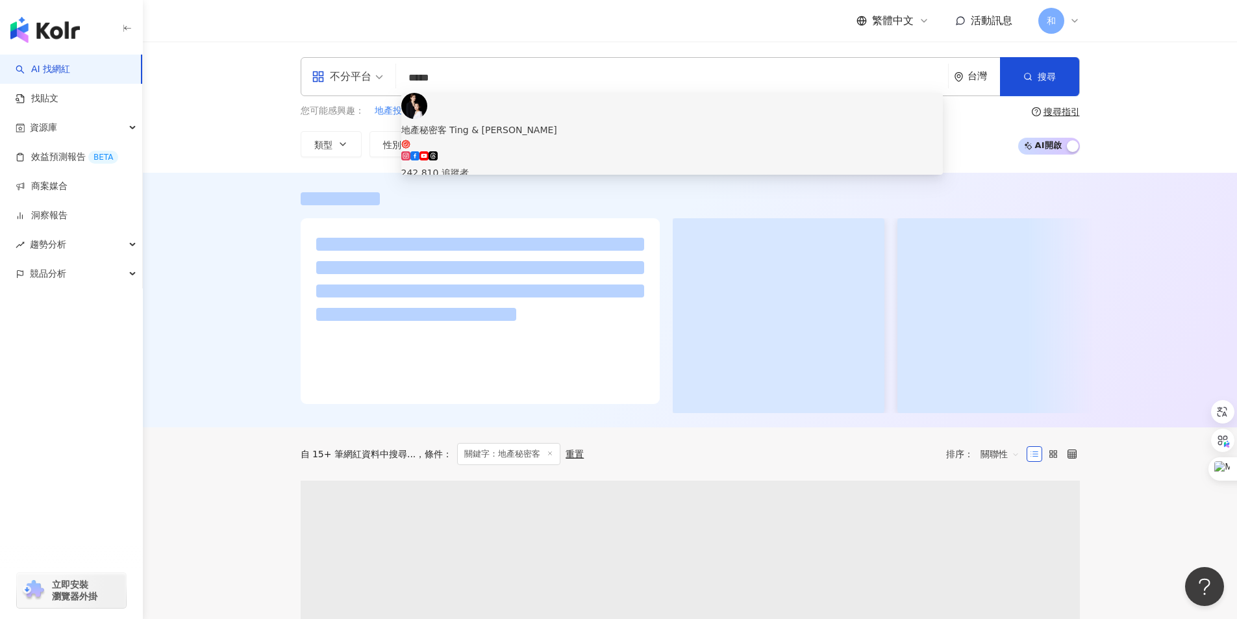
click at [527, 123] on div "地產秘密客 Ting & [PERSON_NAME]" at bounding box center [672, 130] width 542 height 14
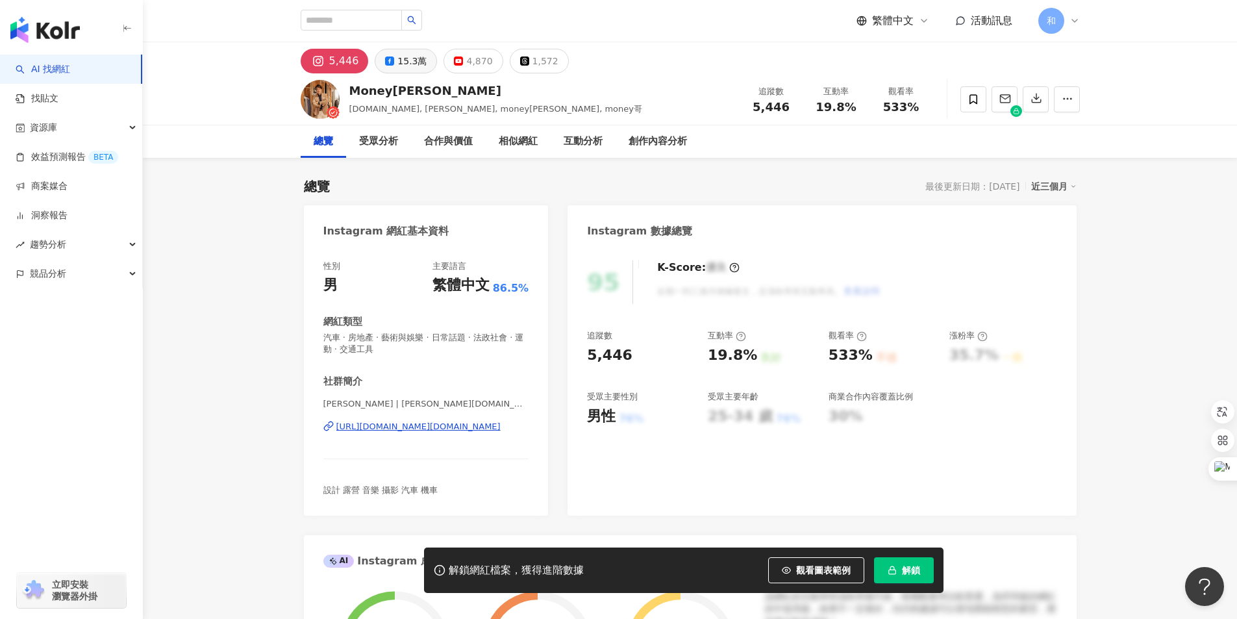
click at [401, 67] on div "15.3萬" at bounding box center [411, 61] width 29 height 18
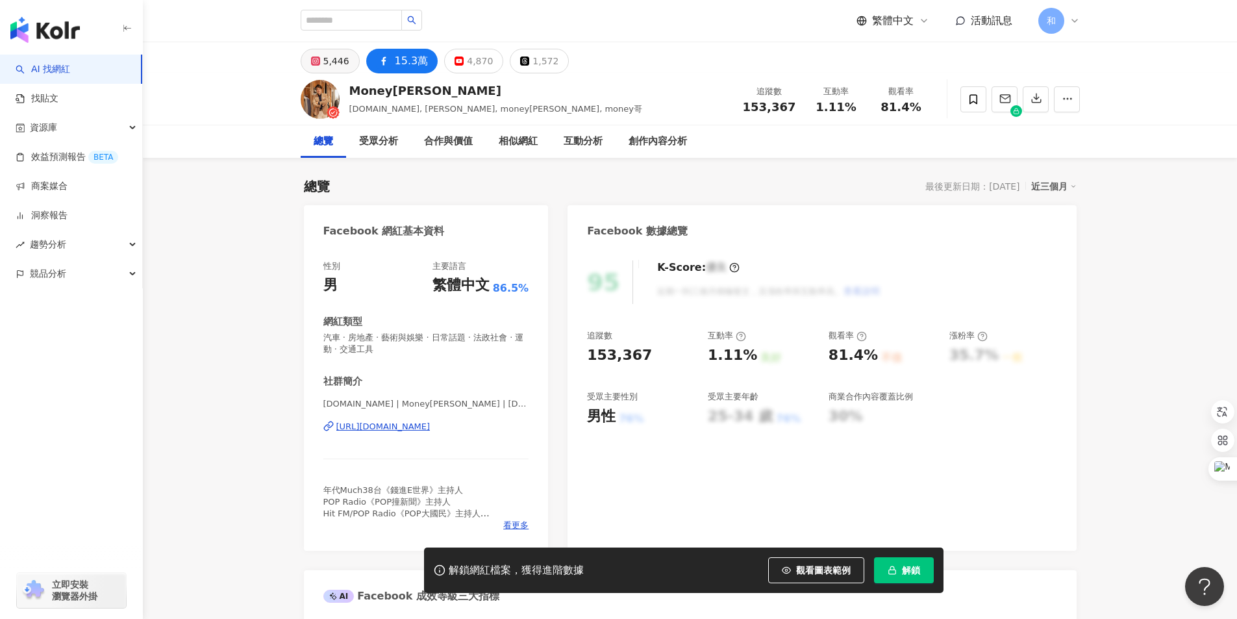
click at [321, 62] on button "5,446" at bounding box center [330, 61] width 59 height 25
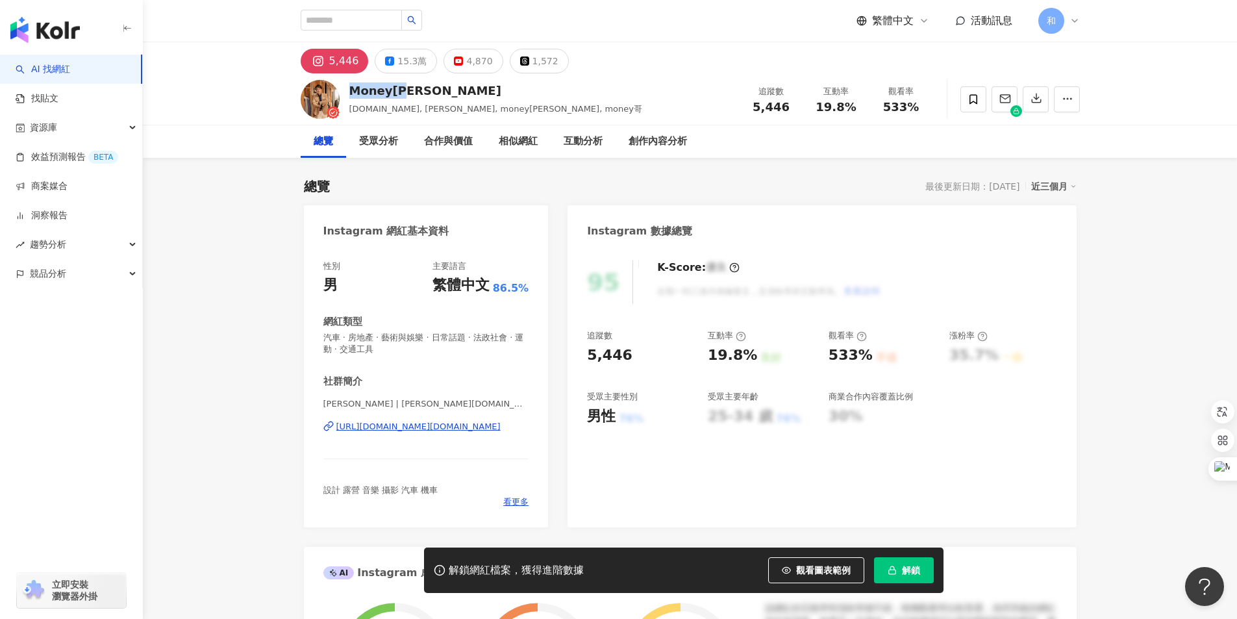
drag, startPoint x: 410, startPoint y: 90, endPoint x: 349, endPoint y: 88, distance: 61.1
click at [349, 88] on div "Money[PERSON_NAME]" at bounding box center [495, 90] width 293 height 16
drag, startPoint x: 709, startPoint y: 352, endPoint x: 646, endPoint y: 457, distance: 122.6
click at [753, 353] on div "19.8% 良好" at bounding box center [762, 355] width 108 height 20
copy div "19.8% 良好"
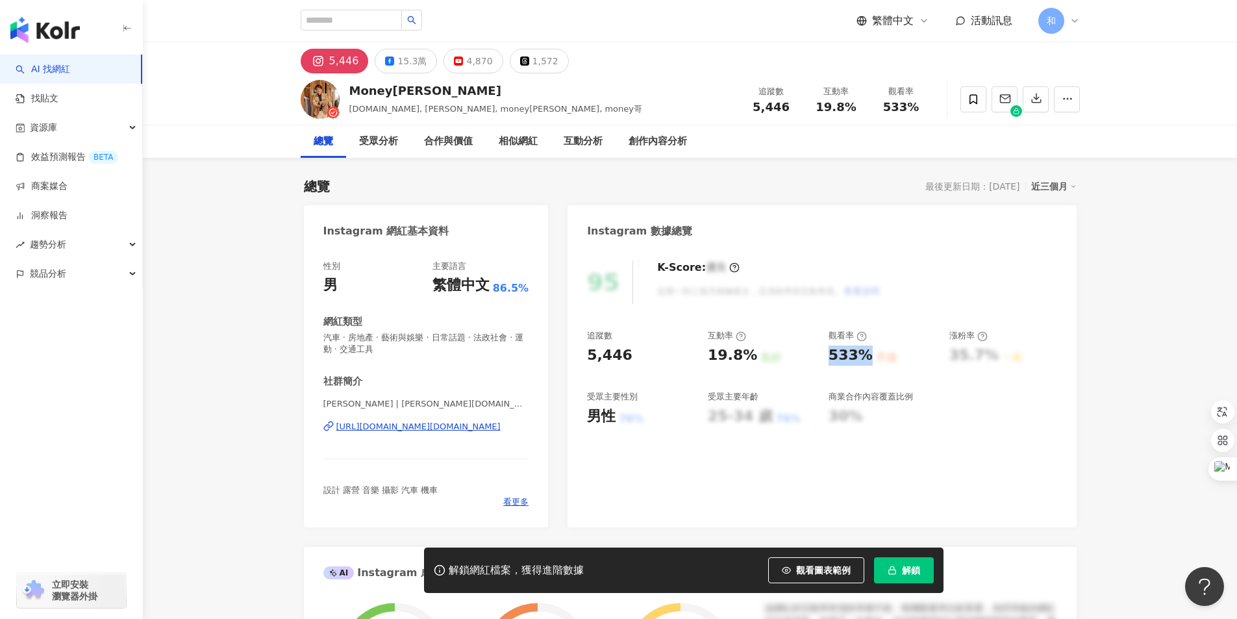
drag, startPoint x: 830, startPoint y: 354, endPoint x: 864, endPoint y: 354, distance: 33.8
click at [864, 354] on div "533%" at bounding box center [851, 355] width 44 height 20
copy div "533%"
click at [397, 60] on div "15.3萬" at bounding box center [411, 61] width 29 height 18
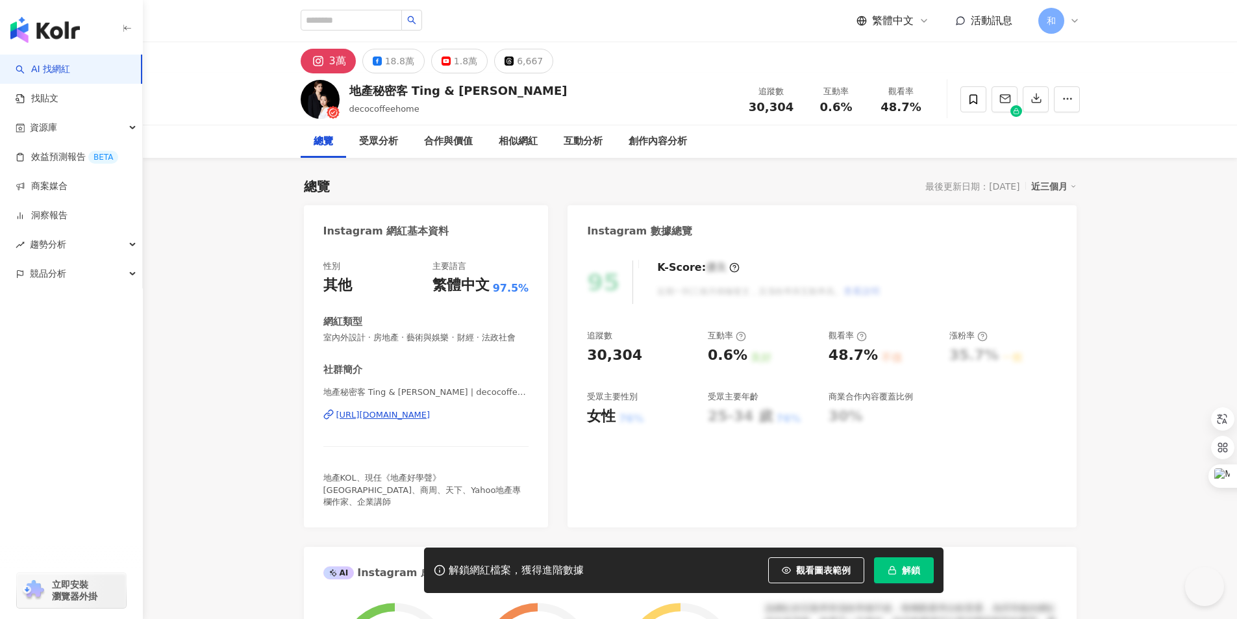
drag, startPoint x: 364, startPoint y: 90, endPoint x: 497, endPoint y: 256, distance: 213.0
click at [481, 88] on div "地產秘密客 Ting & Sam decocoffeehome 追蹤數 30,304 互動率 0.6% 觀看率 48.7%" at bounding box center [690, 98] width 831 height 51
click at [398, 63] on div "18.8萬" at bounding box center [399, 61] width 29 height 18
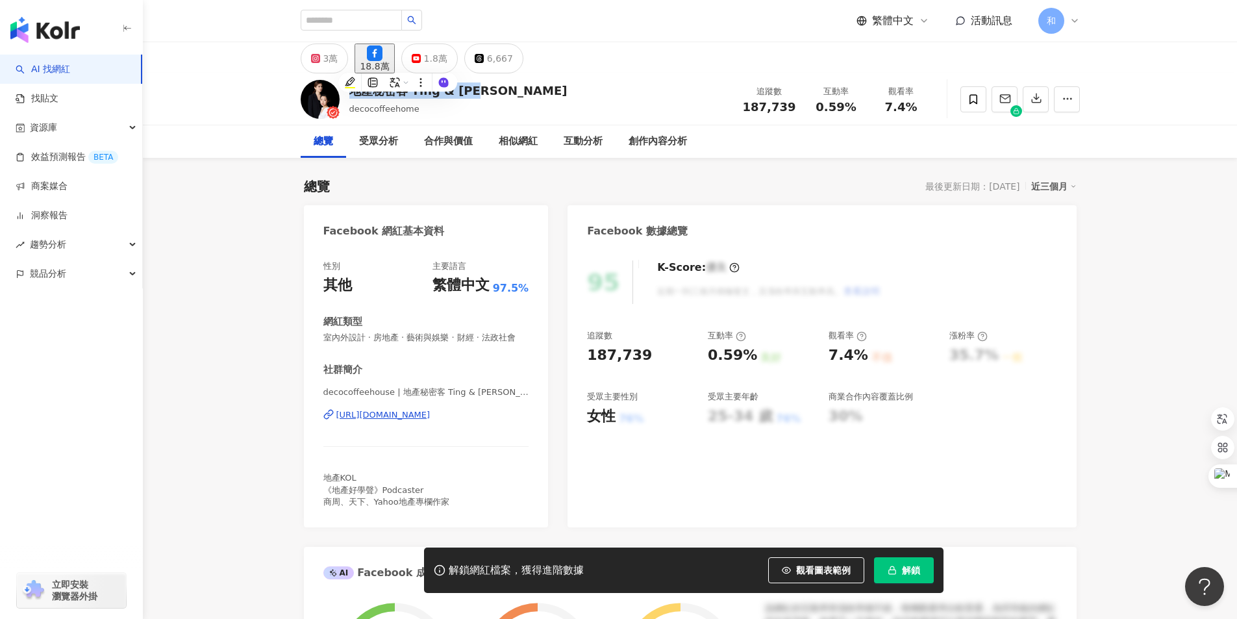
click at [318, 56] on icon at bounding box center [315, 58] width 9 height 9
click at [319, 62] on rect at bounding box center [315, 58] width 7 height 7
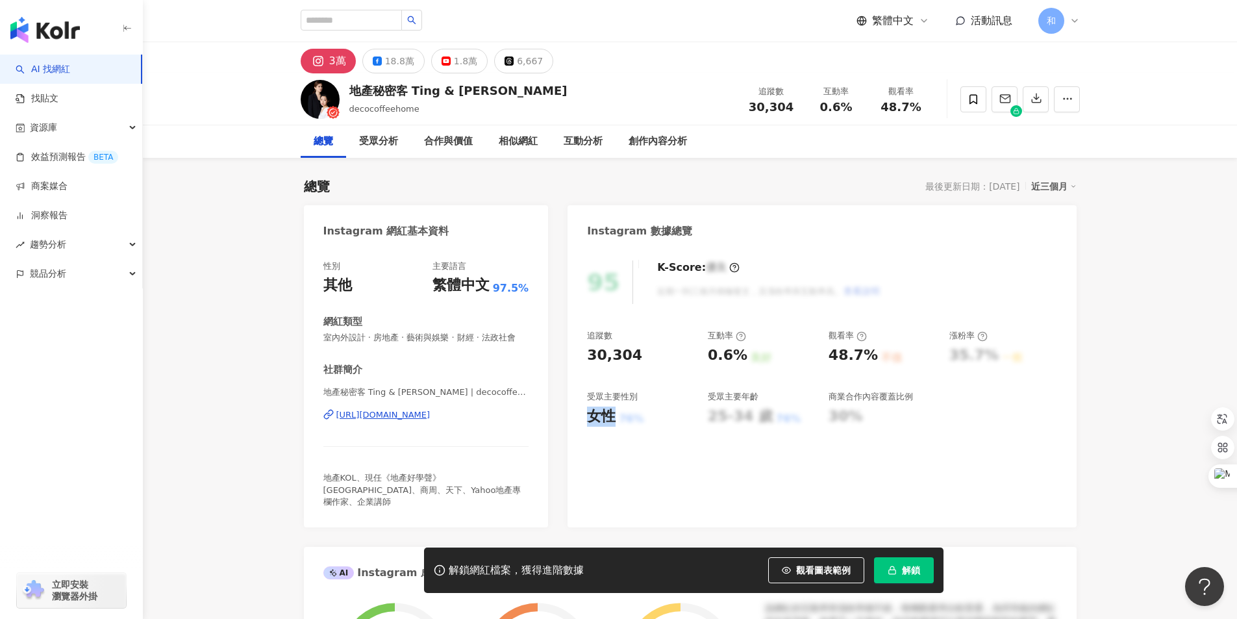
drag, startPoint x: 607, startPoint y: 414, endPoint x: 615, endPoint y: 412, distance: 8.7
click at [615, 412] on div "女性" at bounding box center [601, 417] width 29 height 20
drag, startPoint x: 711, startPoint y: 353, endPoint x: 738, endPoint y: 353, distance: 26.6
click at [738, 353] on div "0.6%" at bounding box center [728, 355] width 40 height 20
copy div "0.6%"
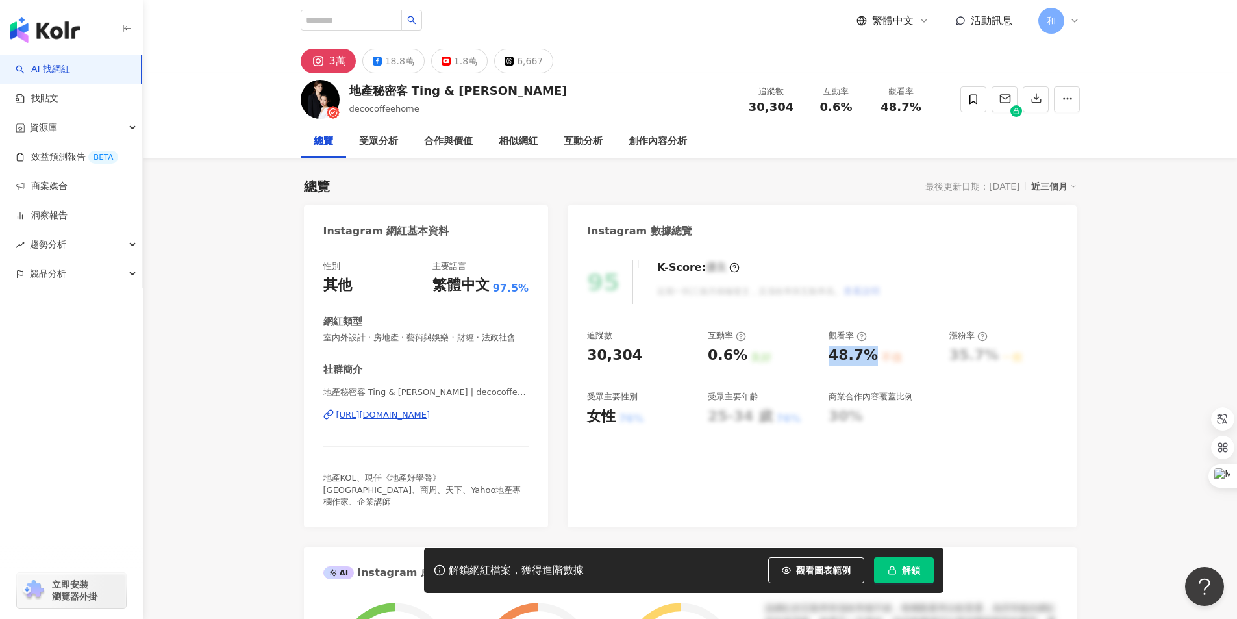
drag, startPoint x: 829, startPoint y: 353, endPoint x: 637, endPoint y: 519, distance: 254.1
click at [870, 353] on div "48.7%" at bounding box center [853, 355] width 49 height 20
copy div "48.7%"
drag, startPoint x: 325, startPoint y: 477, endPoint x: 357, endPoint y: 476, distance: 32.5
click at [357, 476] on span "地產KOL、現任《地產好學聲》[GEOGRAPHIC_DATA]、商周、天下、Yahoo地產專欄作家、企業講師" at bounding box center [422, 489] width 198 height 33
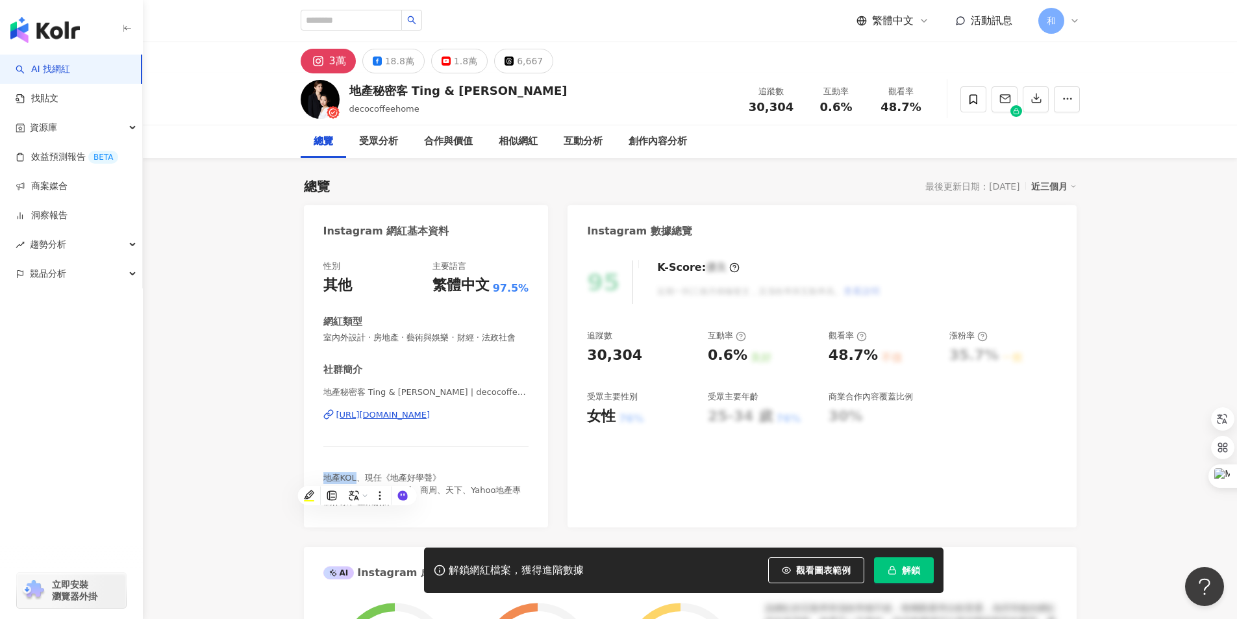
copy span "地產KOL"
click at [449, 464] on div "社群簡介 地產秘密客 Ting & [PERSON_NAME] | decocoffeehome [URL][DOMAIN_NAME] 地產KOL、現任《地產…" at bounding box center [426, 435] width 206 height 145
click at [397, 58] on div "18.8萬" at bounding box center [399, 61] width 29 height 18
